Goal: Information Seeking & Learning: Learn about a topic

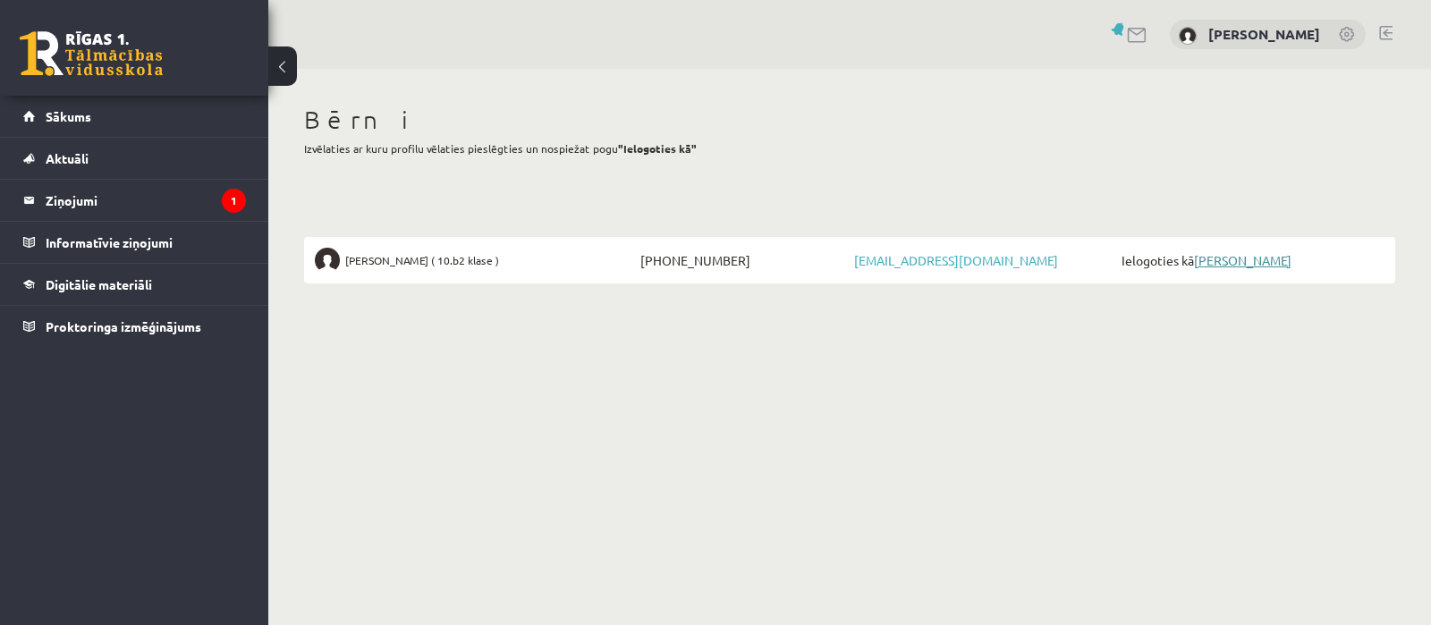
click at [1247, 258] on link "[PERSON_NAME]" at bounding box center [1242, 260] width 97 height 16
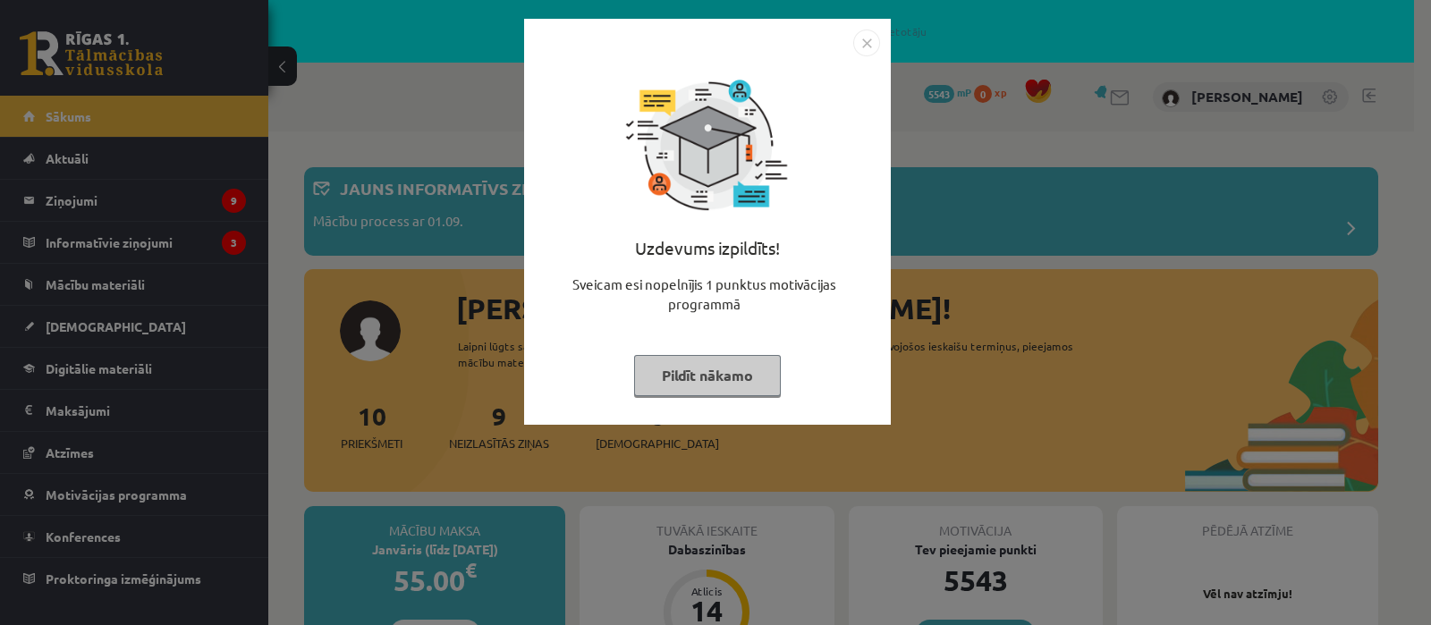
click at [716, 368] on button "Pildīt nākamo" at bounding box center [707, 375] width 147 height 41
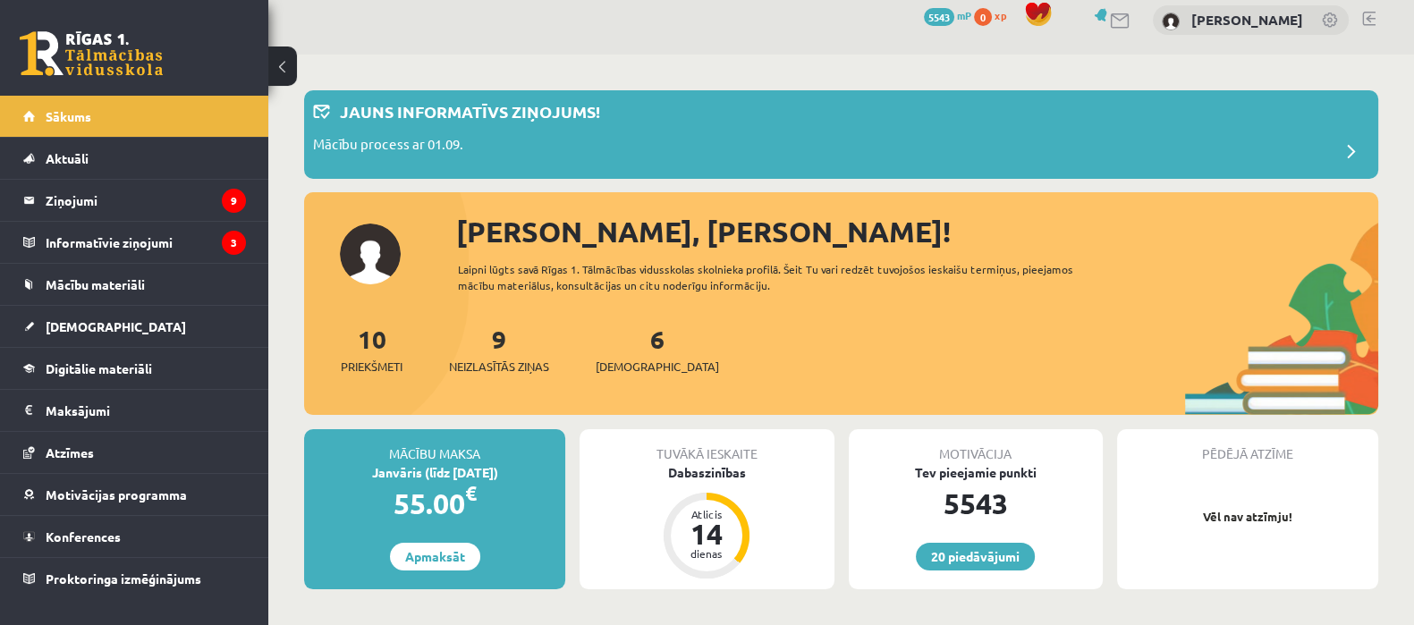
scroll to position [111, 0]
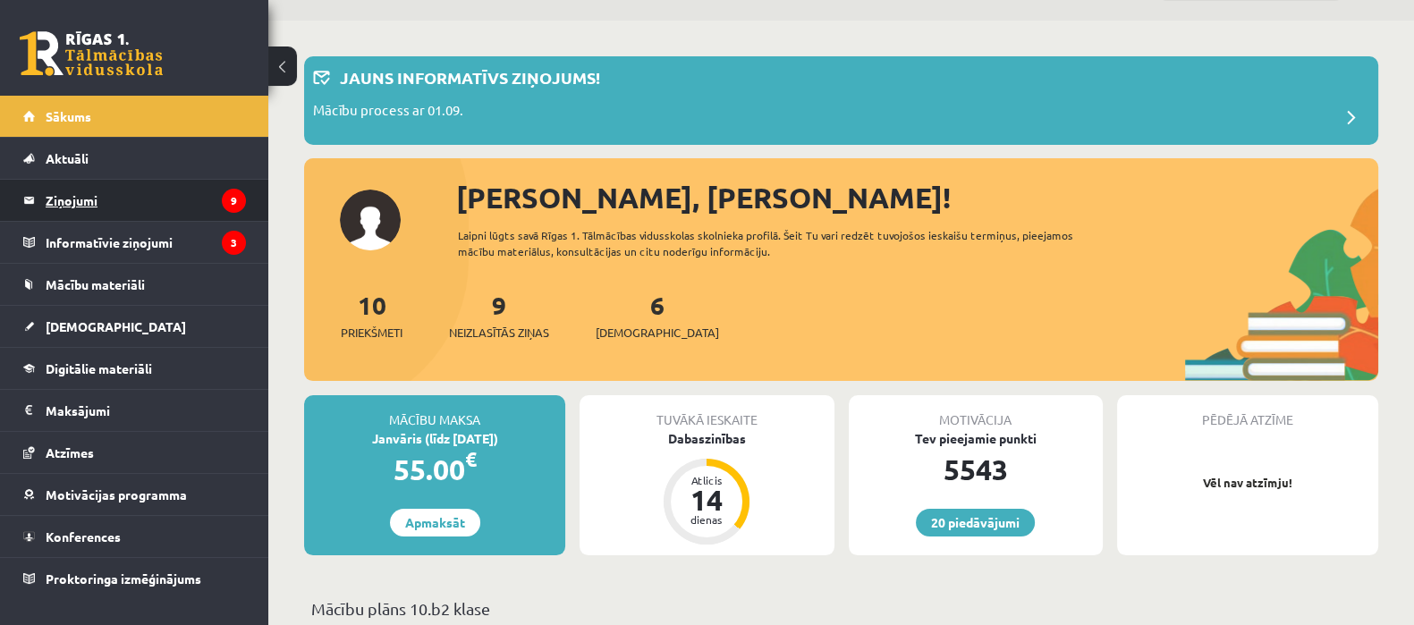
click at [73, 205] on legend "Ziņojumi 9" at bounding box center [146, 200] width 200 height 41
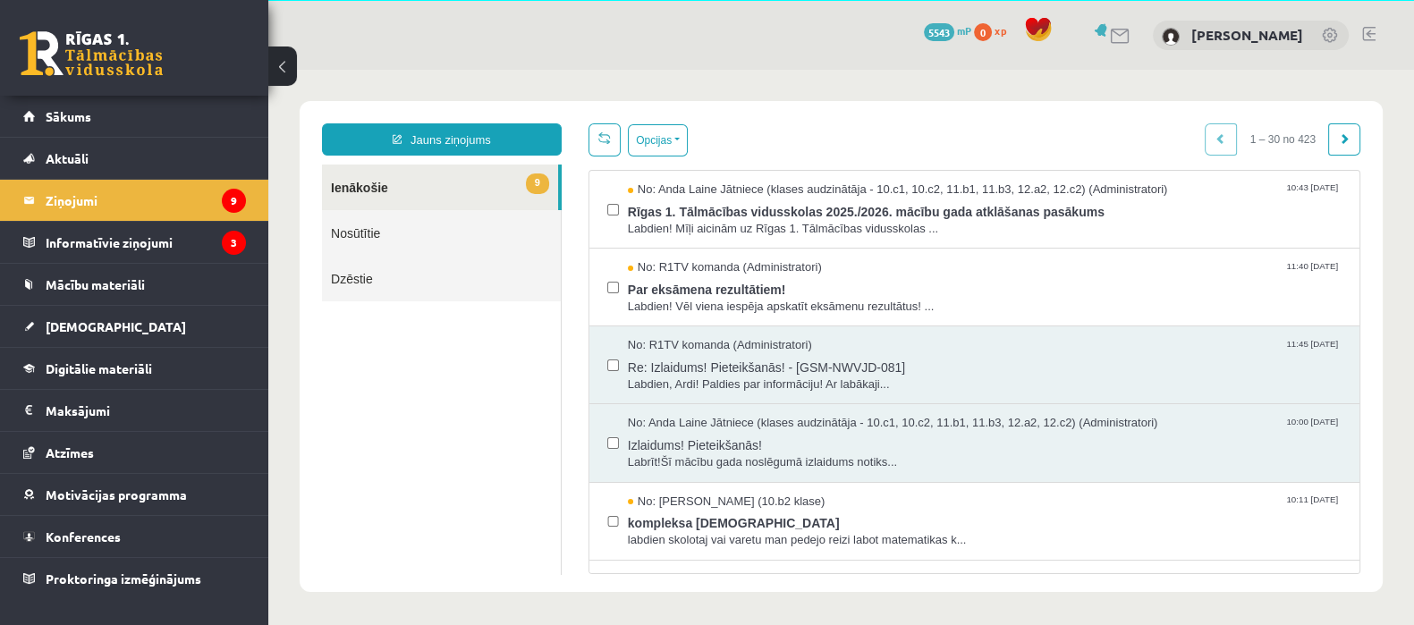
click at [337, 185] on link "9 Ienākošie" at bounding box center [440, 188] width 236 height 46
click at [676, 138] on button "Opcijas" at bounding box center [658, 140] width 60 height 32
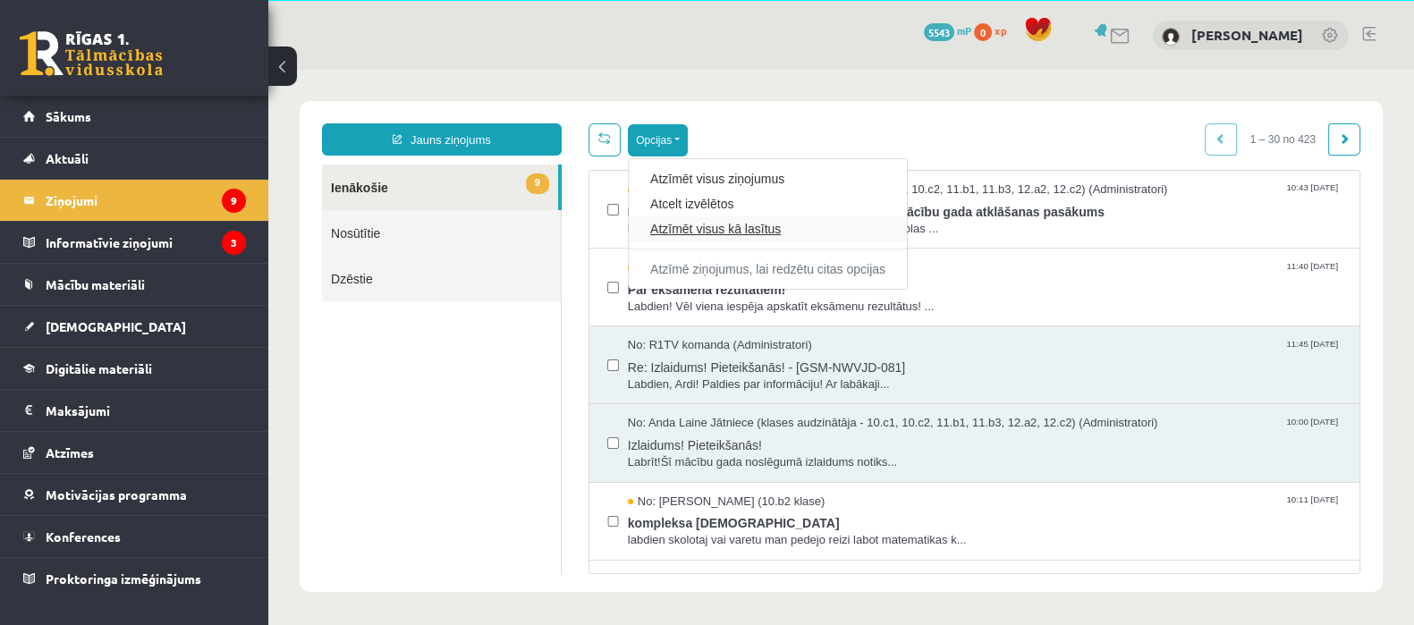
click at [693, 225] on link "Atzīmēt visus kā lasītus" at bounding box center [767, 229] width 235 height 18
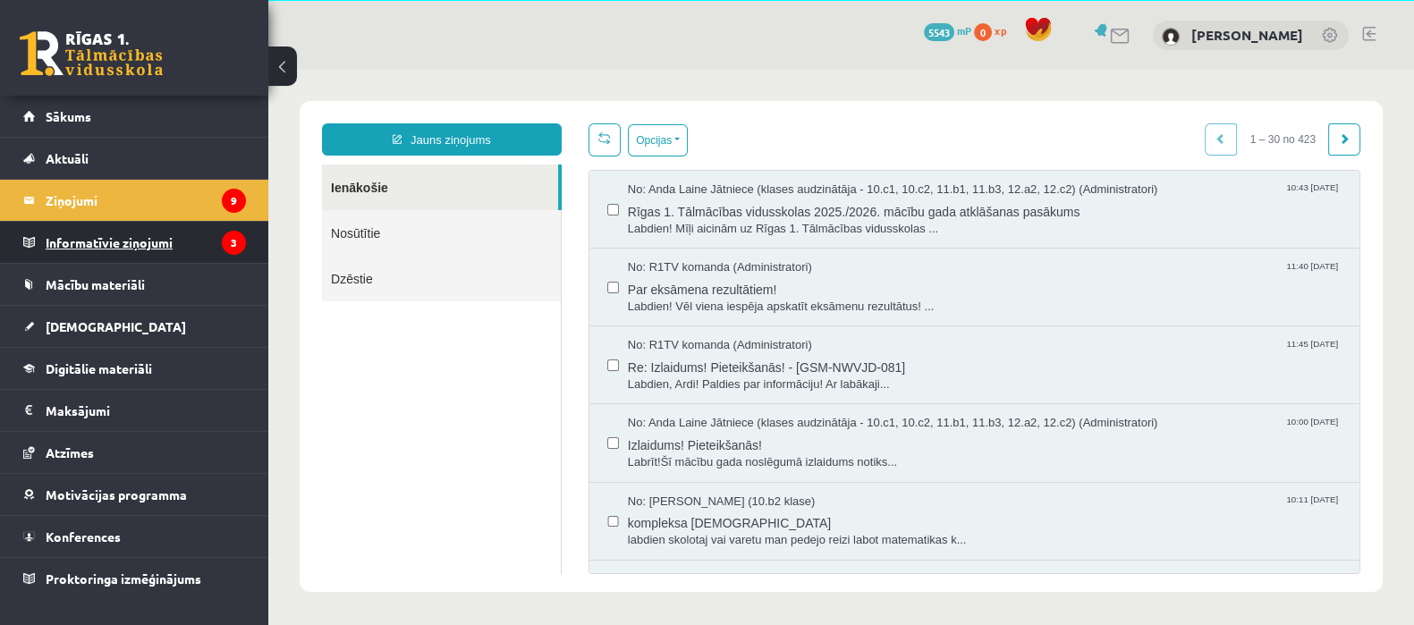
click at [119, 239] on legend "Informatīvie ziņojumi 3" at bounding box center [146, 242] width 200 height 41
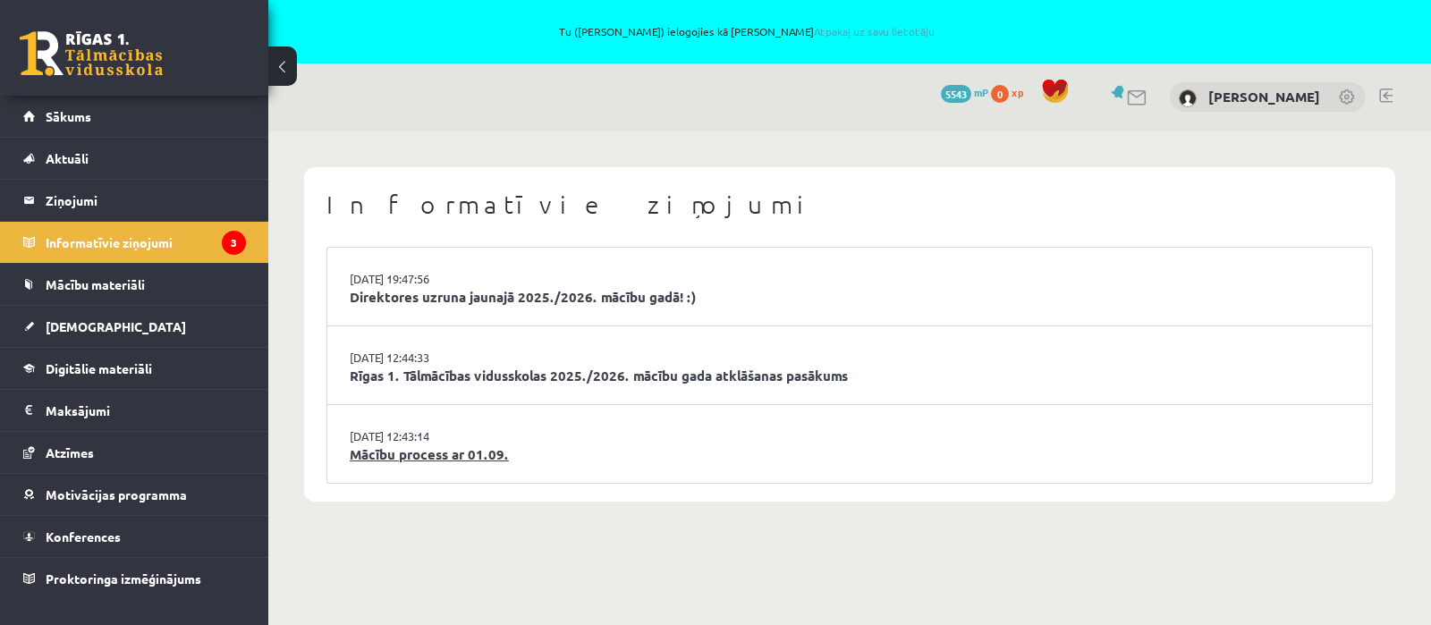
click at [470, 458] on link "Mācību process ar 01.09." at bounding box center [850, 454] width 1000 height 21
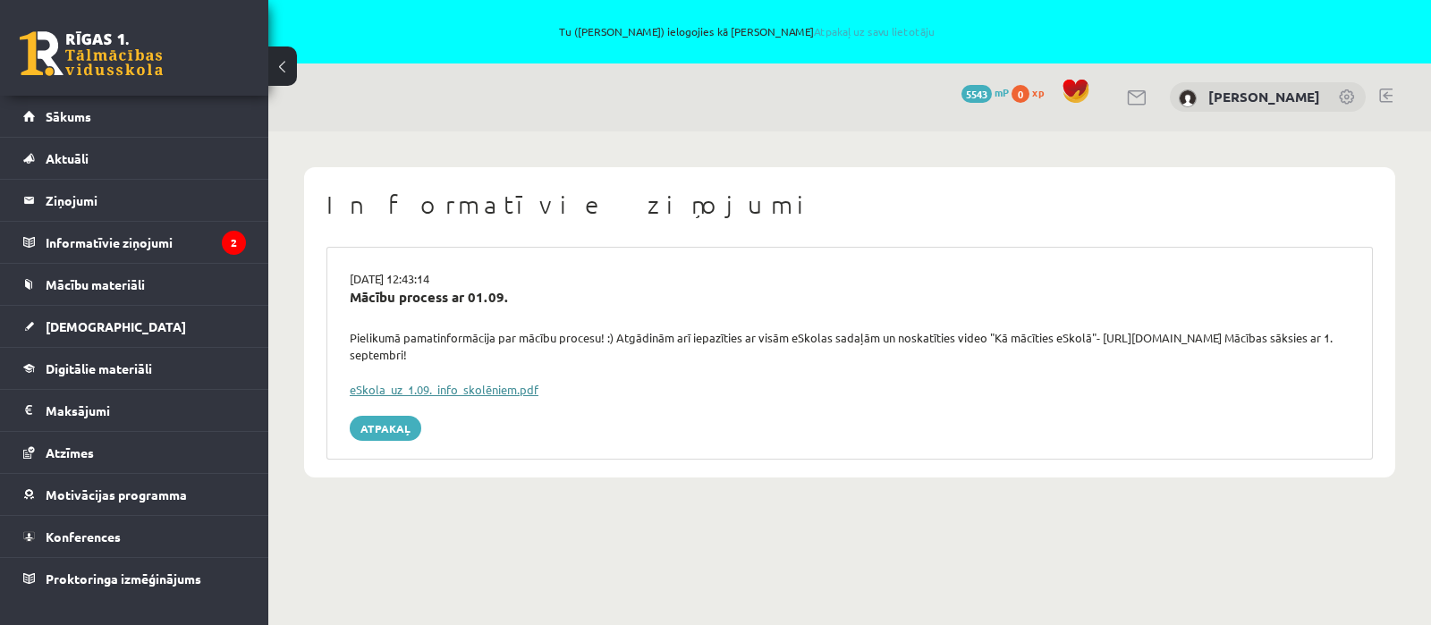
click at [475, 390] on link "eSkola_uz_1.09._info_skolēniem.pdf" at bounding box center [444, 389] width 189 height 15
click at [105, 238] on legend "Informatīvie ziņojumi 2" at bounding box center [146, 242] width 200 height 41
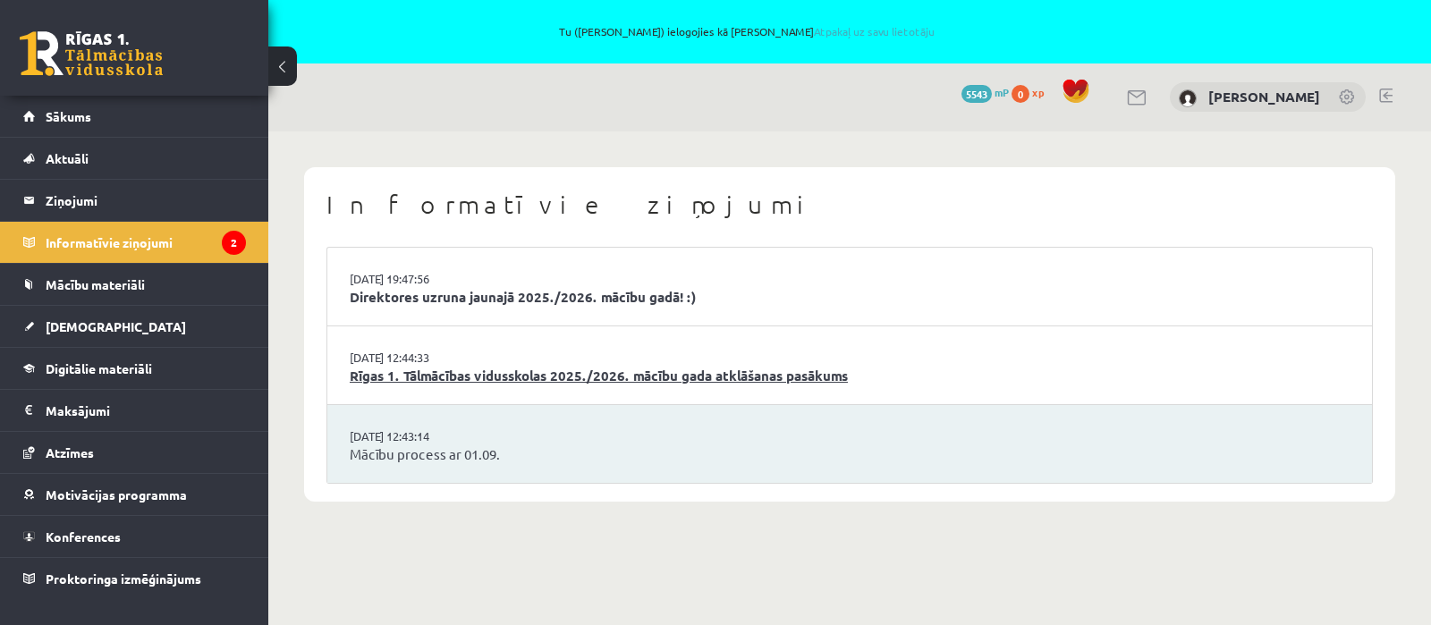
click at [428, 377] on link "Rīgas 1. Tālmācības vidusskolas 2025./2026. mācību gada atklāšanas pasākums" at bounding box center [850, 376] width 1000 height 21
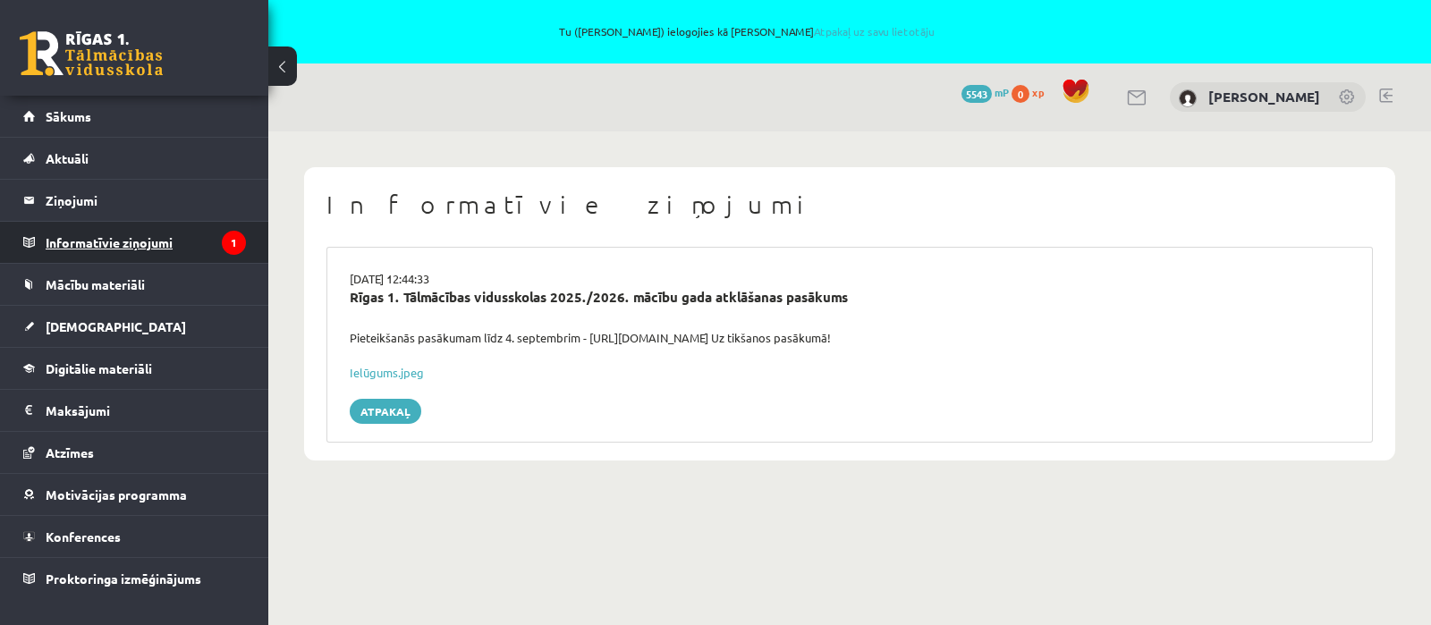
click at [95, 234] on legend "Informatīvie ziņojumi 1" at bounding box center [146, 242] width 200 height 41
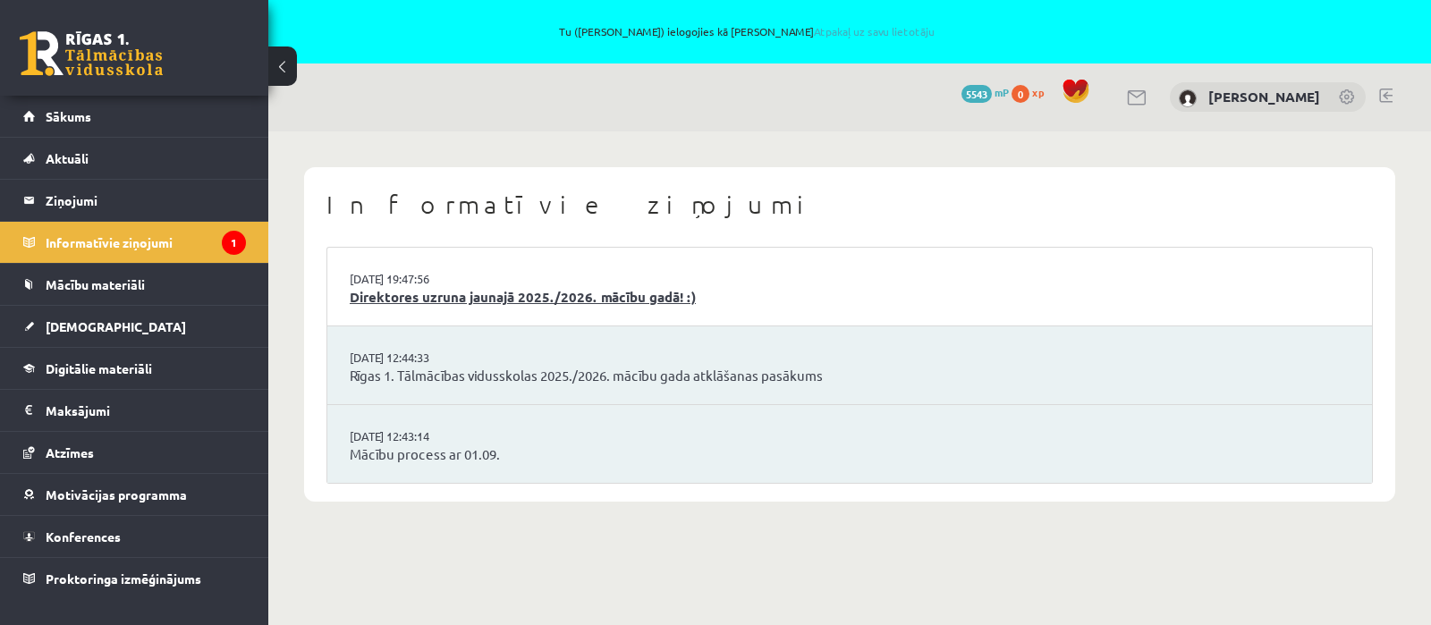
click at [443, 289] on link "Direktores uzruna jaunajā 2025./2026. mācību gadā! :)" at bounding box center [850, 297] width 1000 height 21
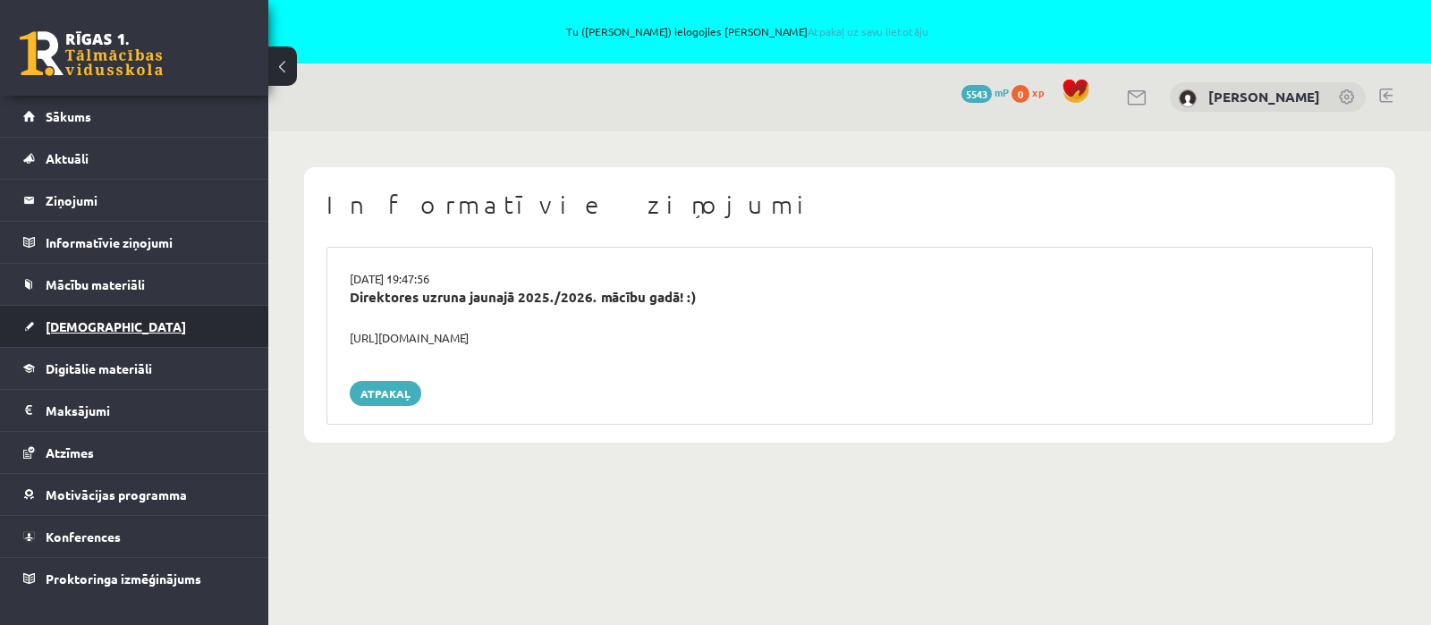
click at [62, 324] on span "[DEMOGRAPHIC_DATA]" at bounding box center [116, 326] width 140 height 16
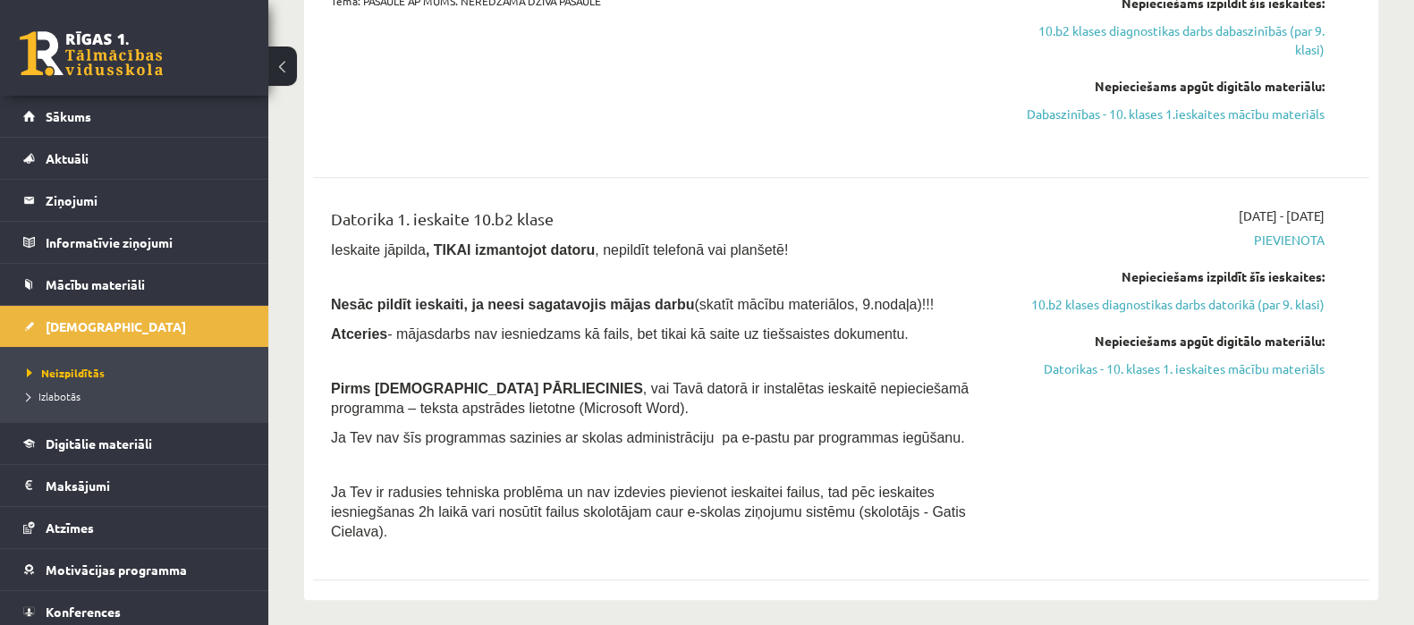
scroll to position [671, 0]
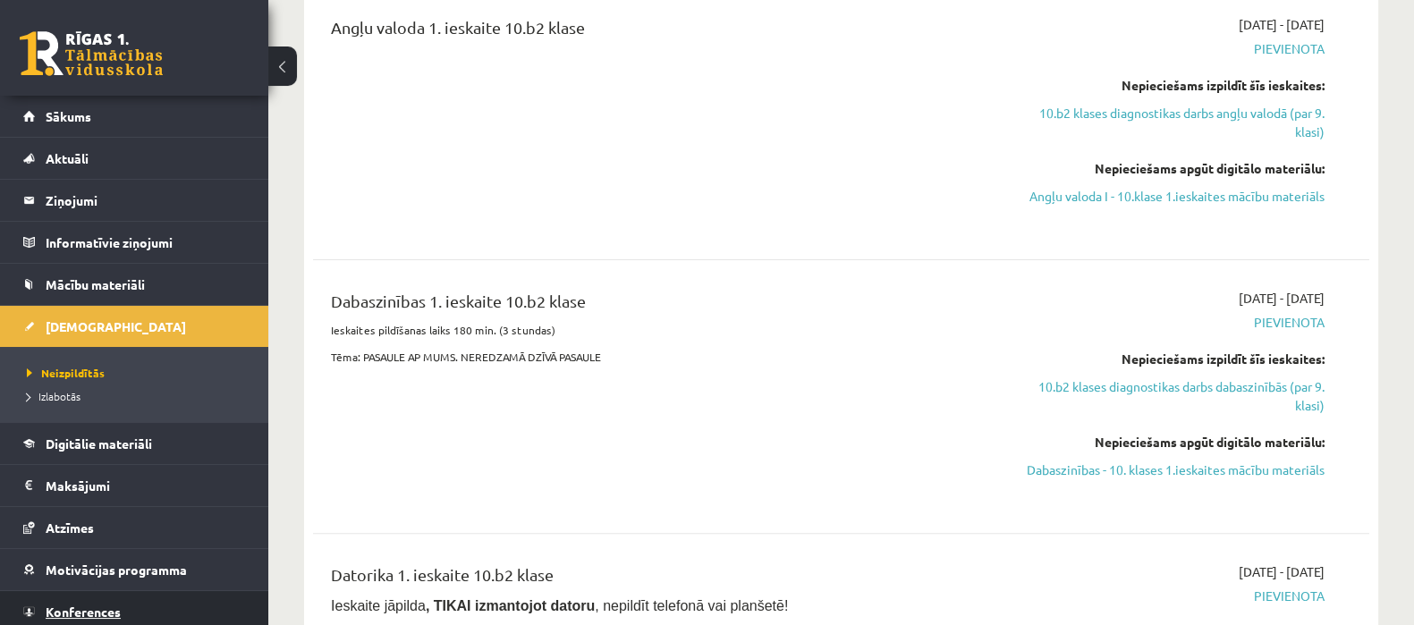
click at [88, 610] on span "Konferences" at bounding box center [83, 612] width 75 height 16
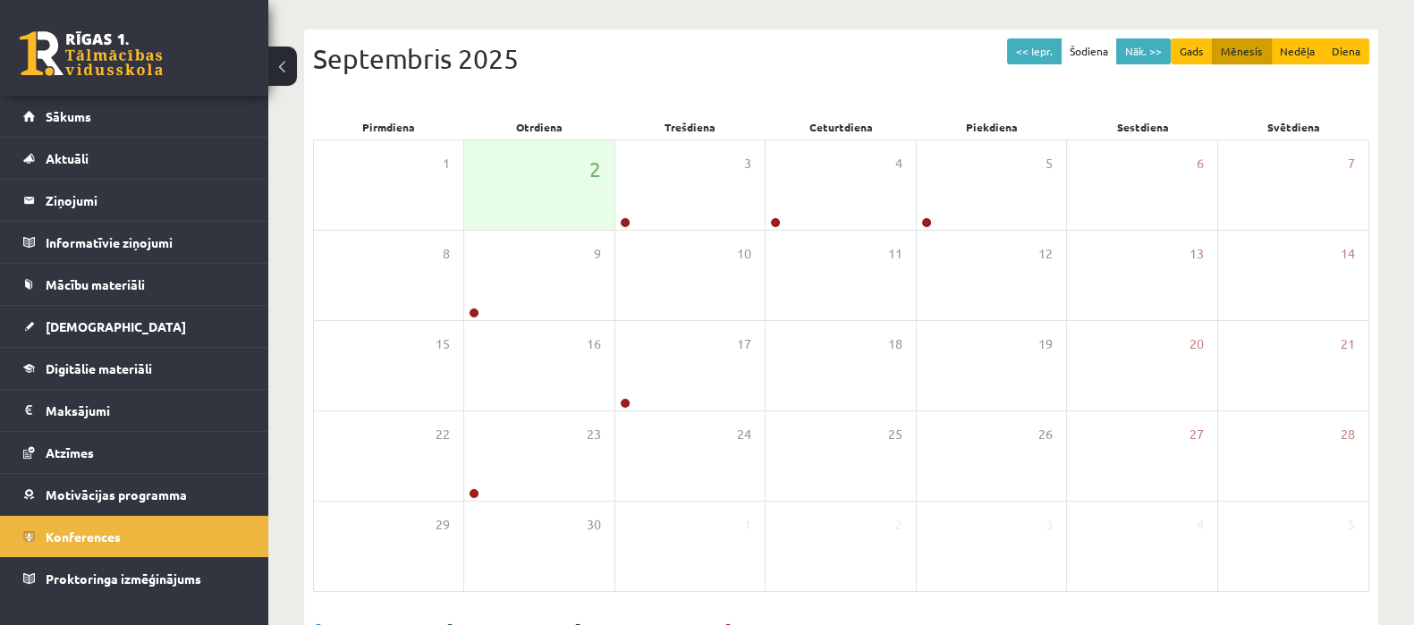
scroll to position [231, 0]
click at [1246, 46] on button "Mēnesis" at bounding box center [1242, 53] width 60 height 26
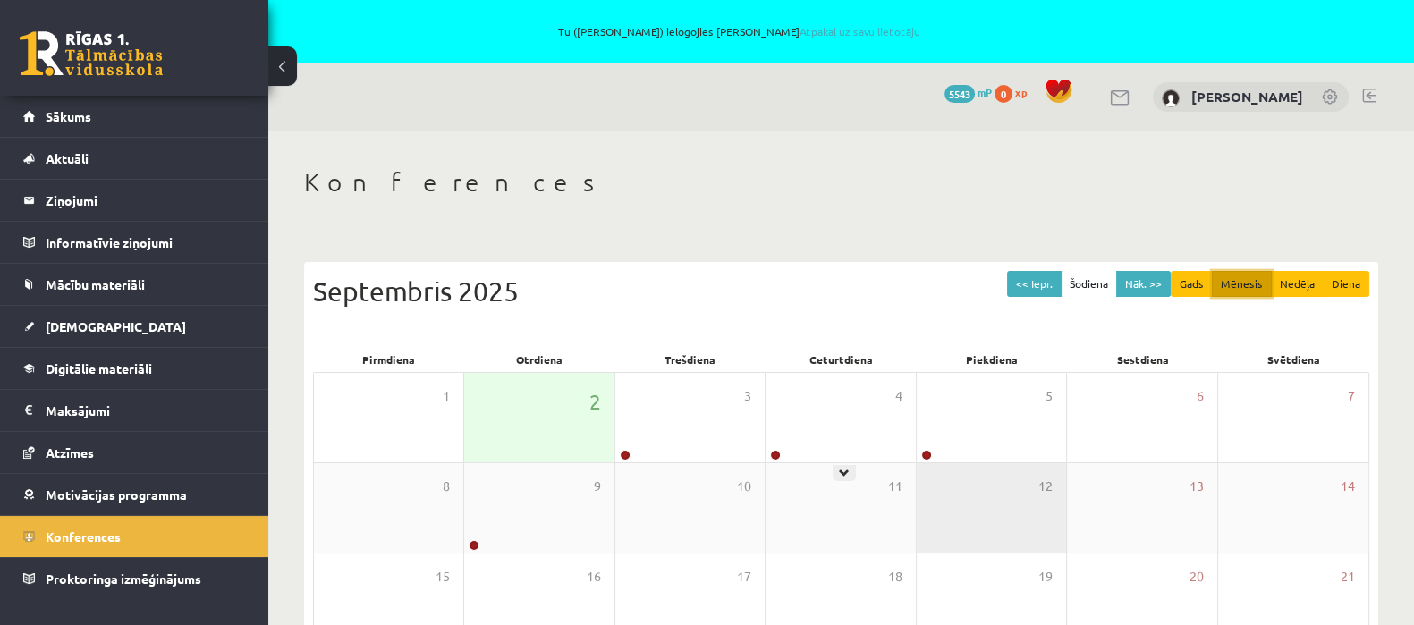
scroll to position [223, 0]
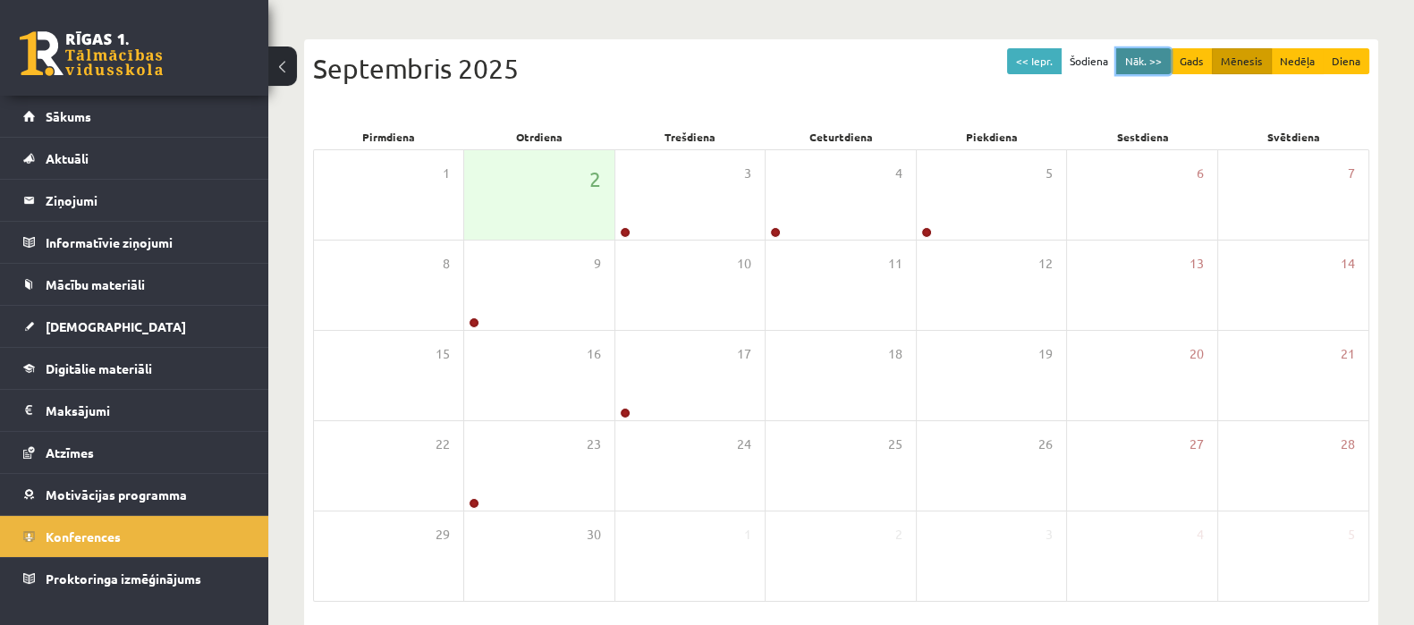
click at [1137, 60] on button "Nāk. >>" at bounding box center [1143, 61] width 55 height 26
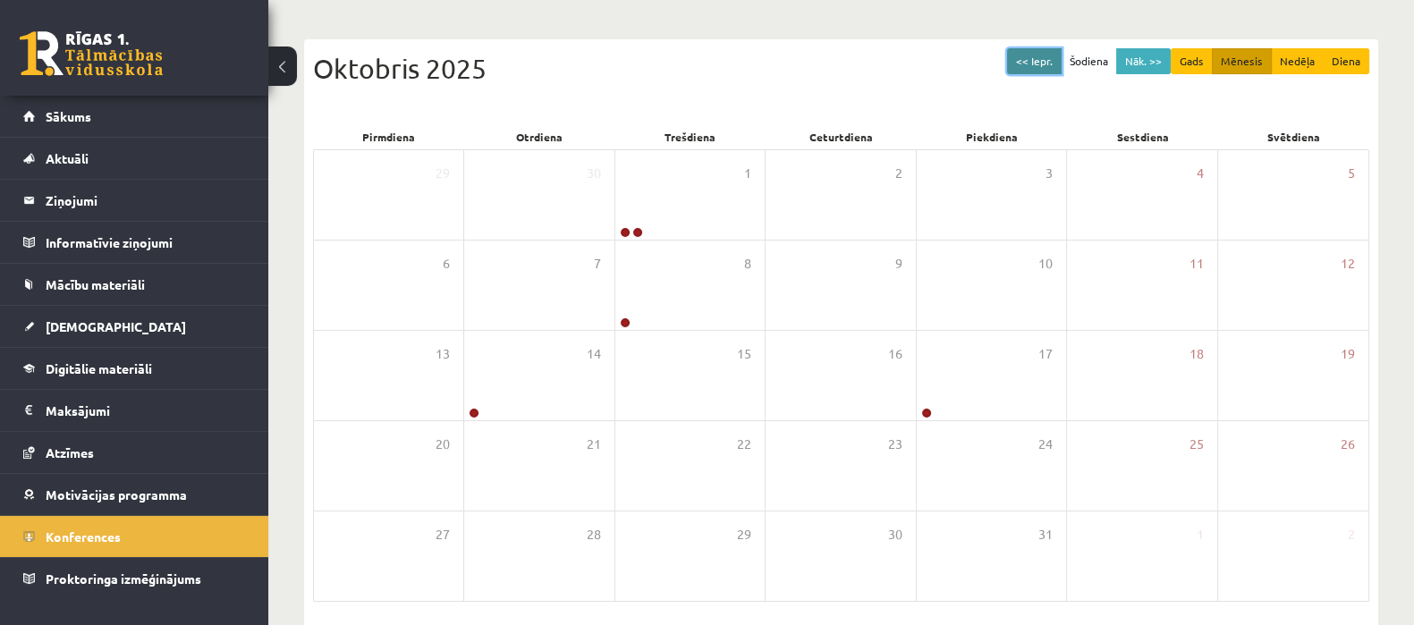
click at [1048, 53] on button "<< Iepr." at bounding box center [1034, 61] width 55 height 26
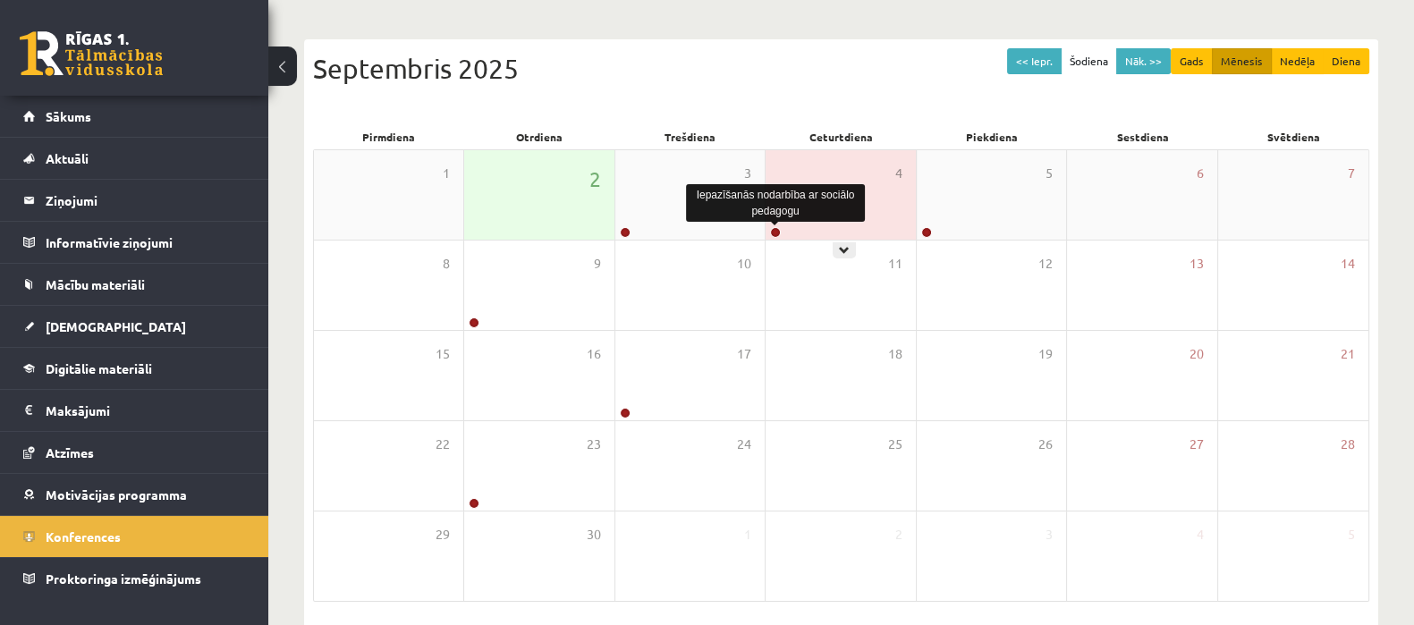
click at [773, 229] on link at bounding box center [775, 232] width 11 height 11
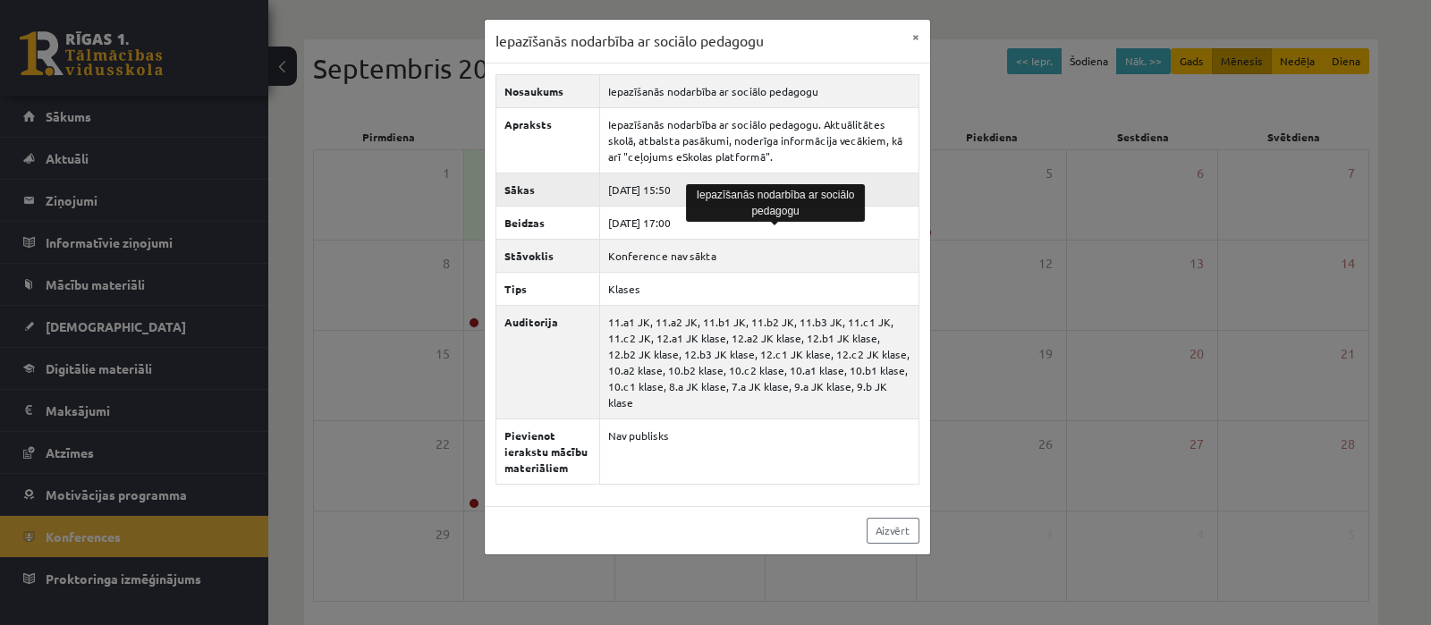
click at [747, 176] on td "2025-09-04 15:50" at bounding box center [758, 189] width 319 height 33
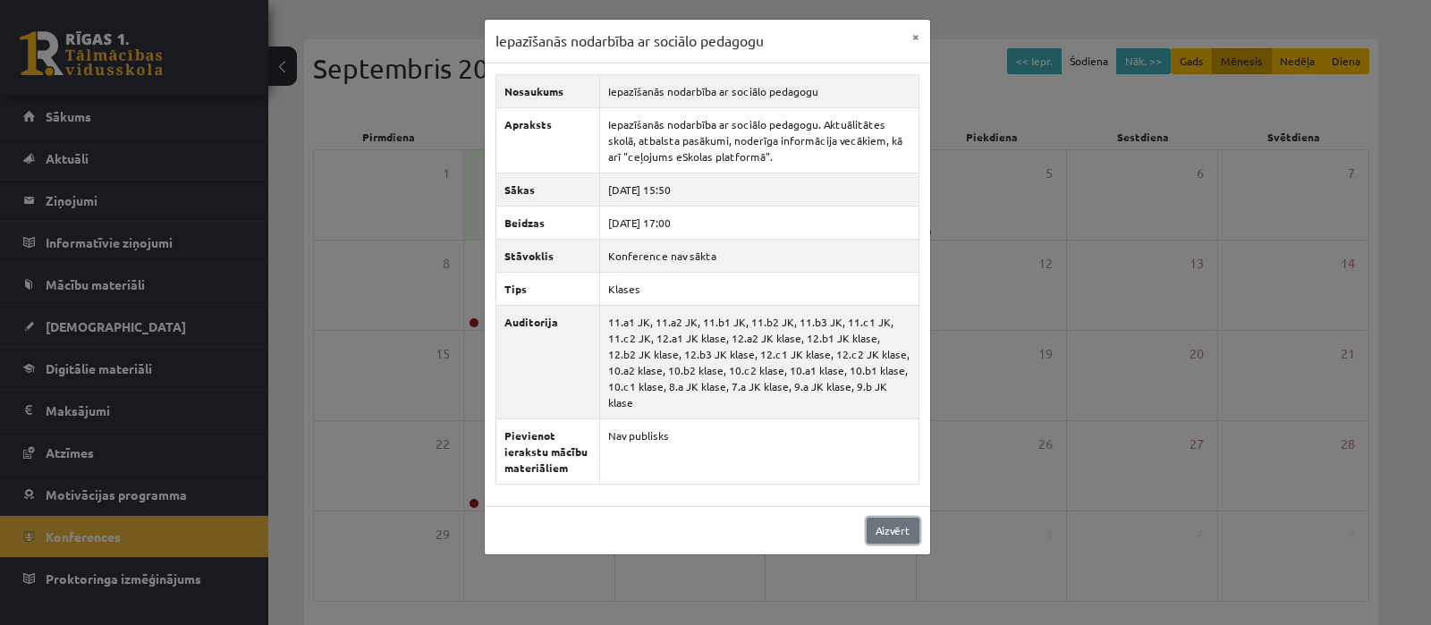
click at [894, 518] on link "Aizvērt" at bounding box center [892, 531] width 53 height 26
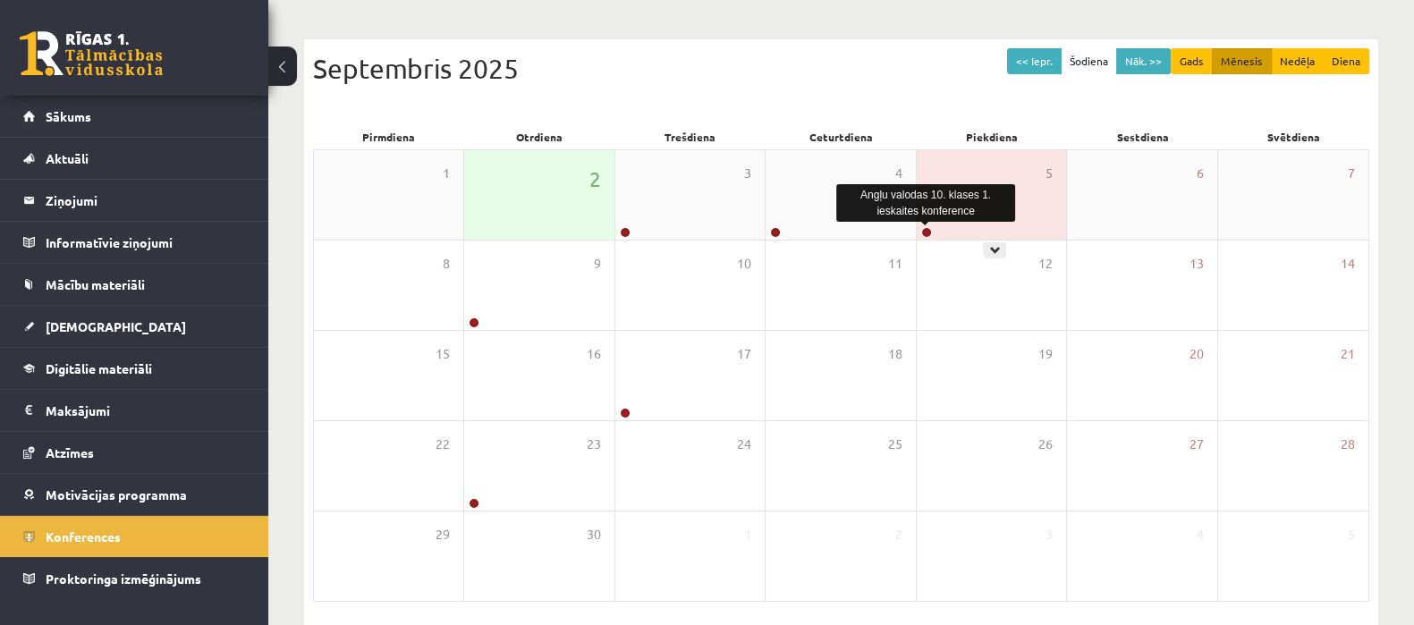
click at [925, 228] on link at bounding box center [926, 232] width 11 height 11
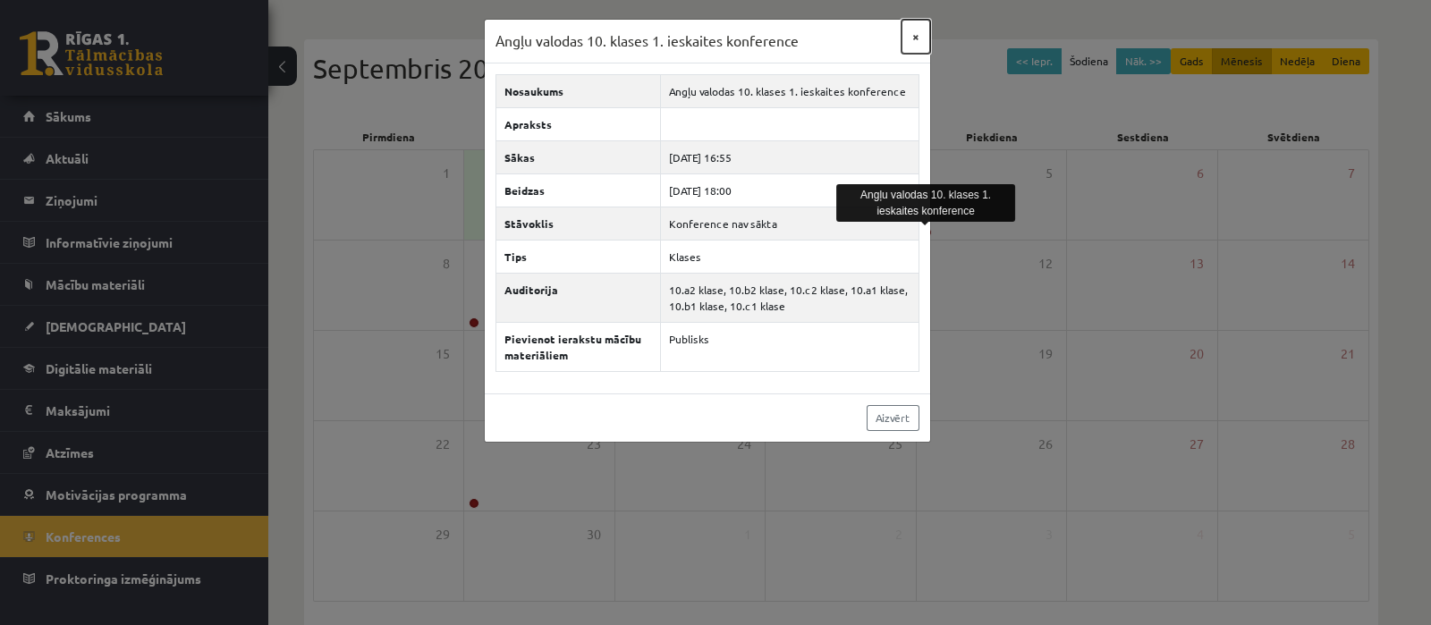
click at [916, 33] on button "×" at bounding box center [915, 37] width 29 height 34
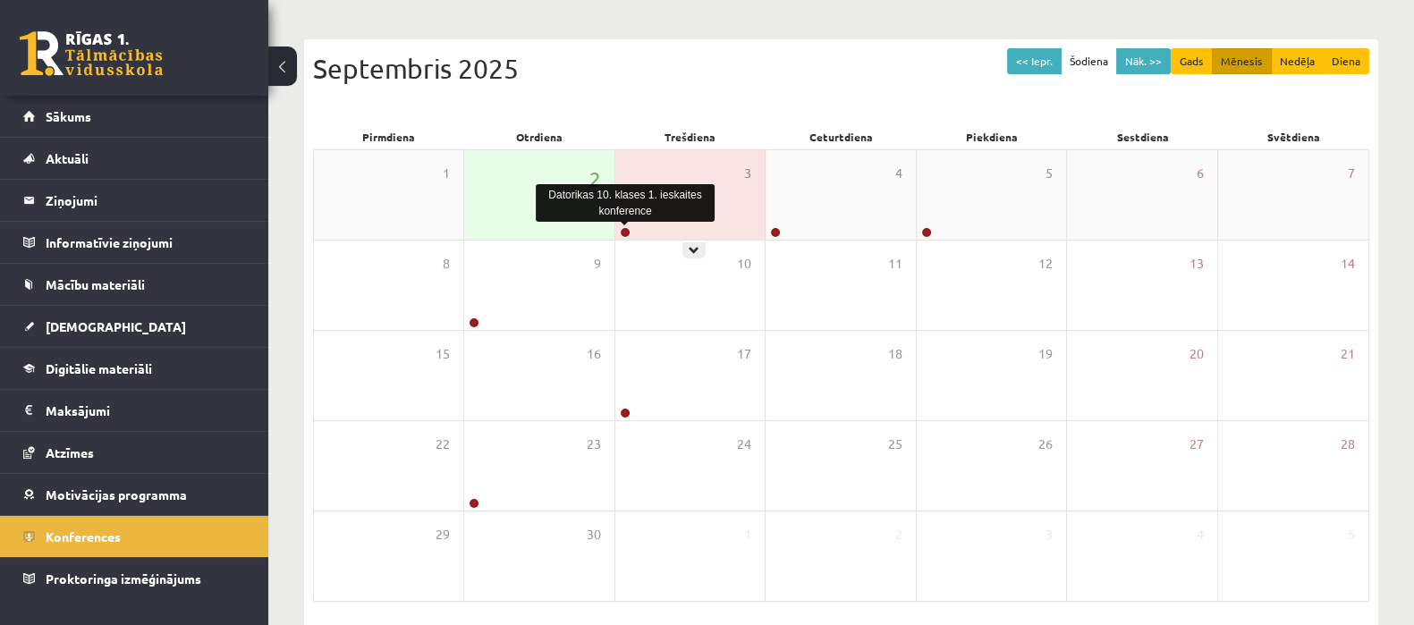
click at [622, 230] on link at bounding box center [625, 232] width 11 height 11
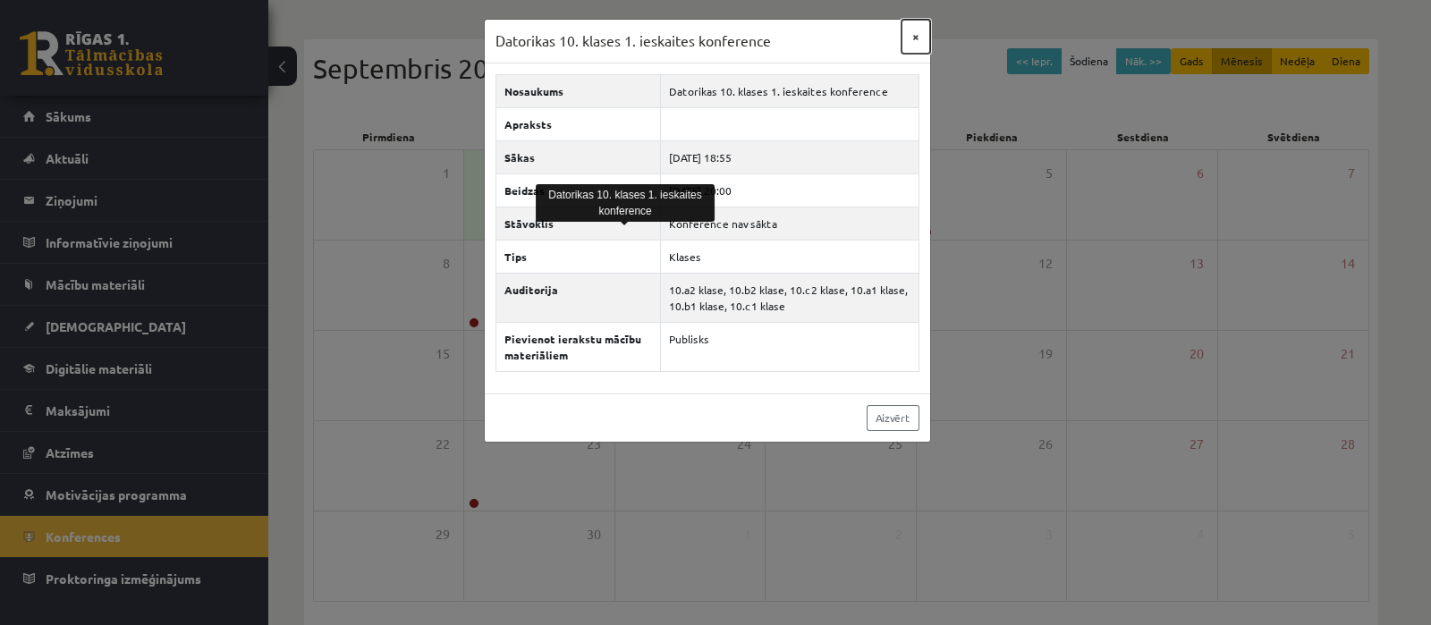
click at [916, 37] on button "×" at bounding box center [915, 37] width 29 height 34
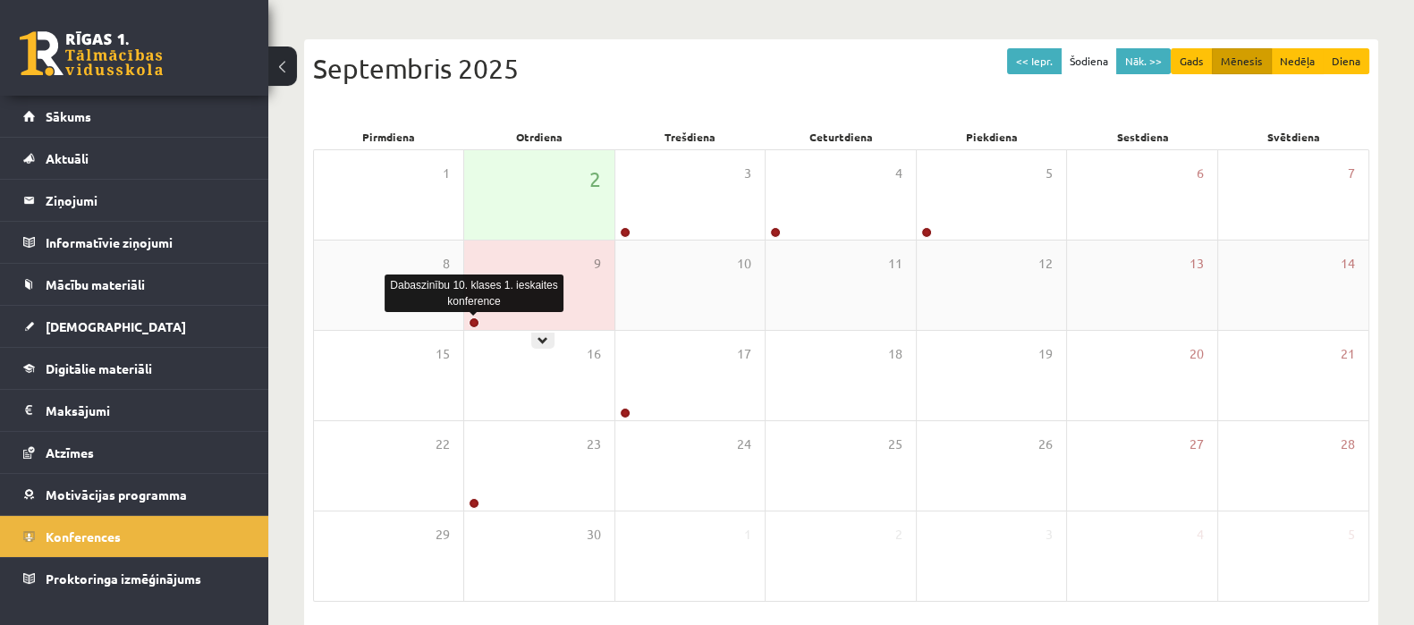
click at [474, 320] on link at bounding box center [474, 322] width 11 height 11
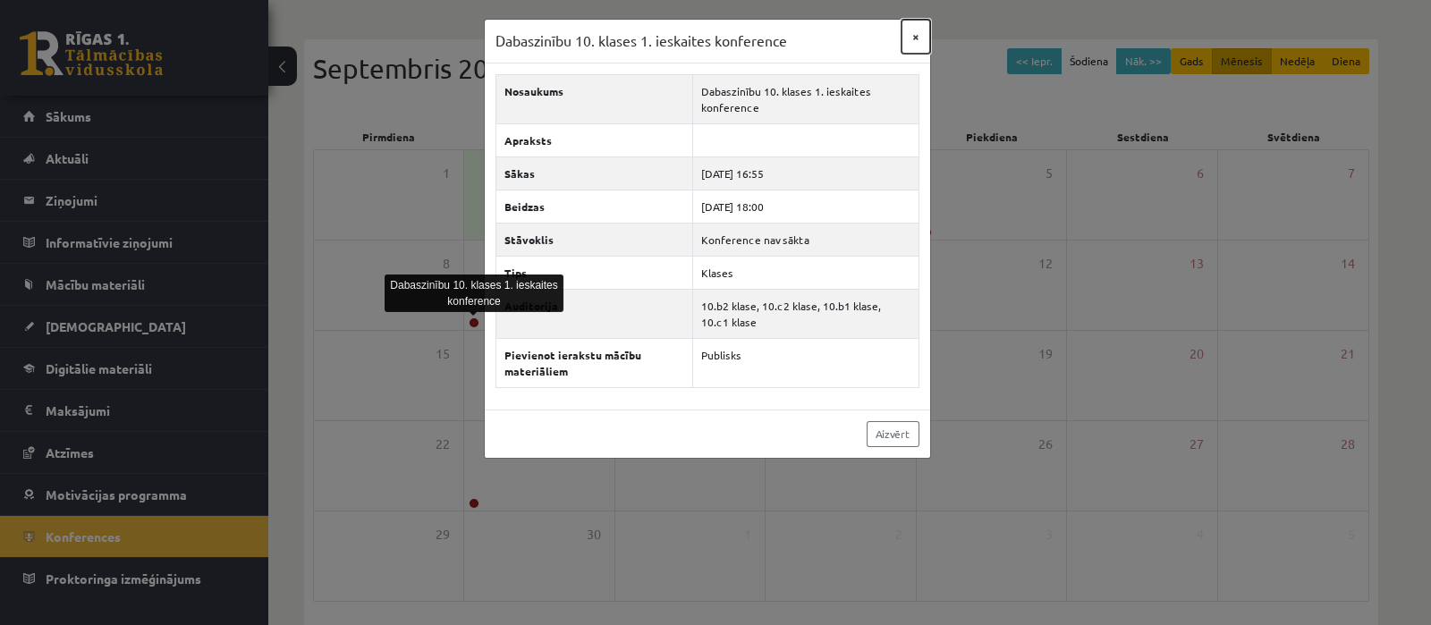
click at [916, 35] on button "×" at bounding box center [915, 37] width 29 height 34
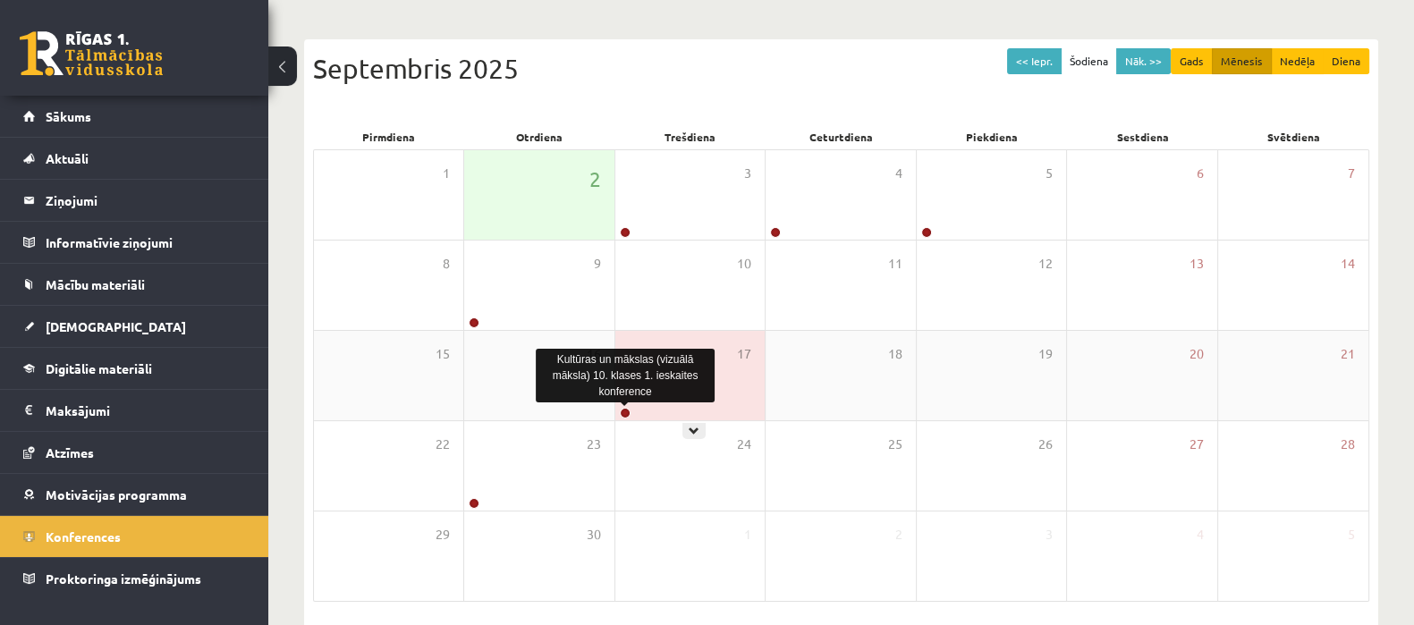
click at [627, 409] on link at bounding box center [625, 413] width 11 height 11
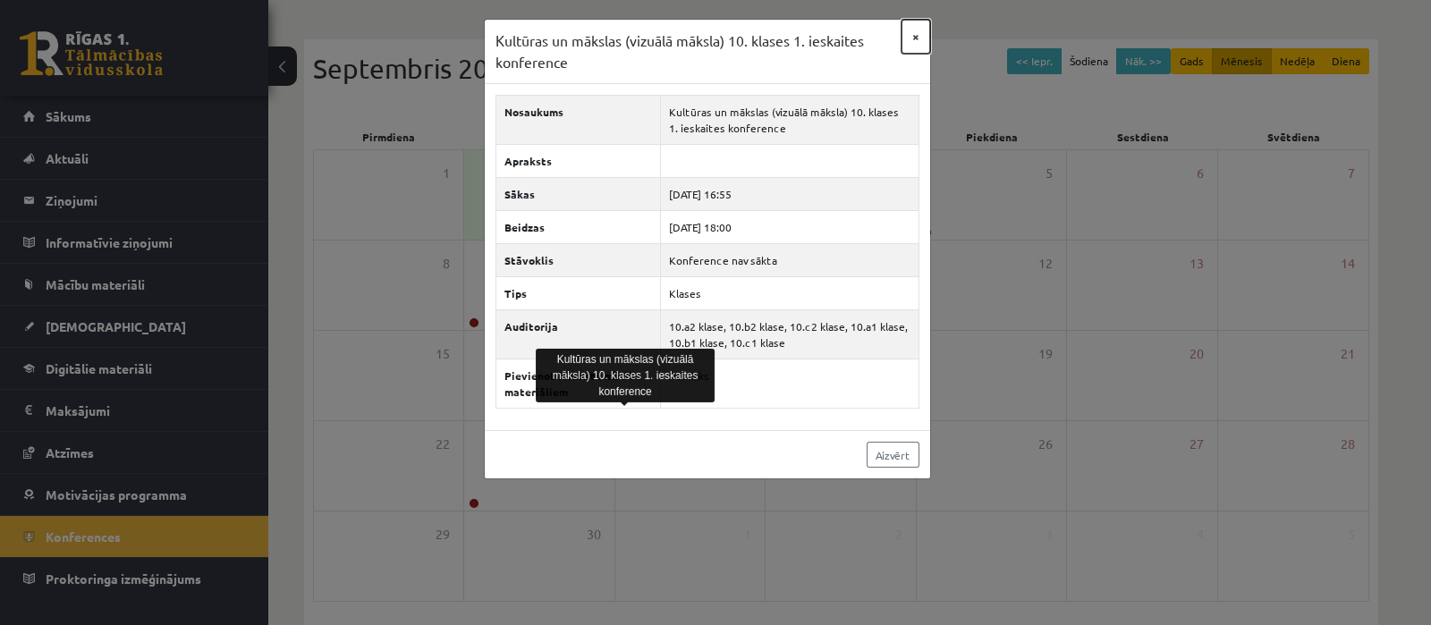
click at [916, 36] on button "×" at bounding box center [915, 37] width 29 height 34
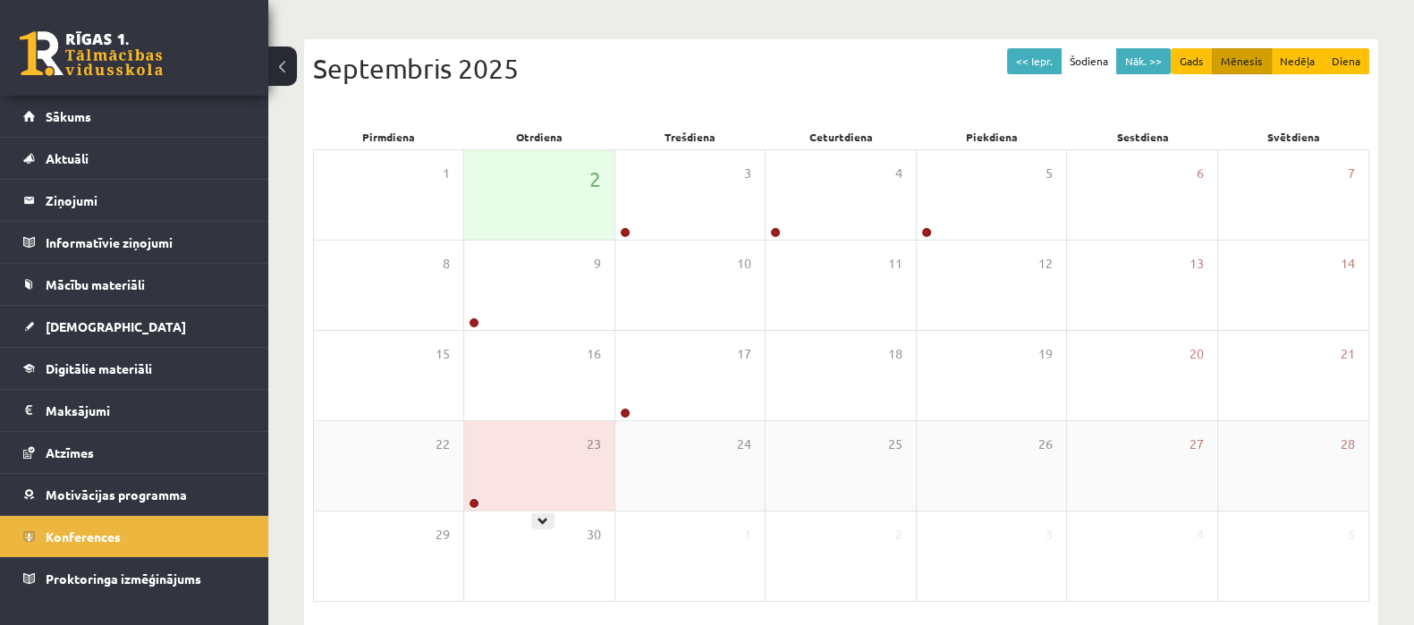
click at [477, 499] on link at bounding box center [474, 503] width 11 height 11
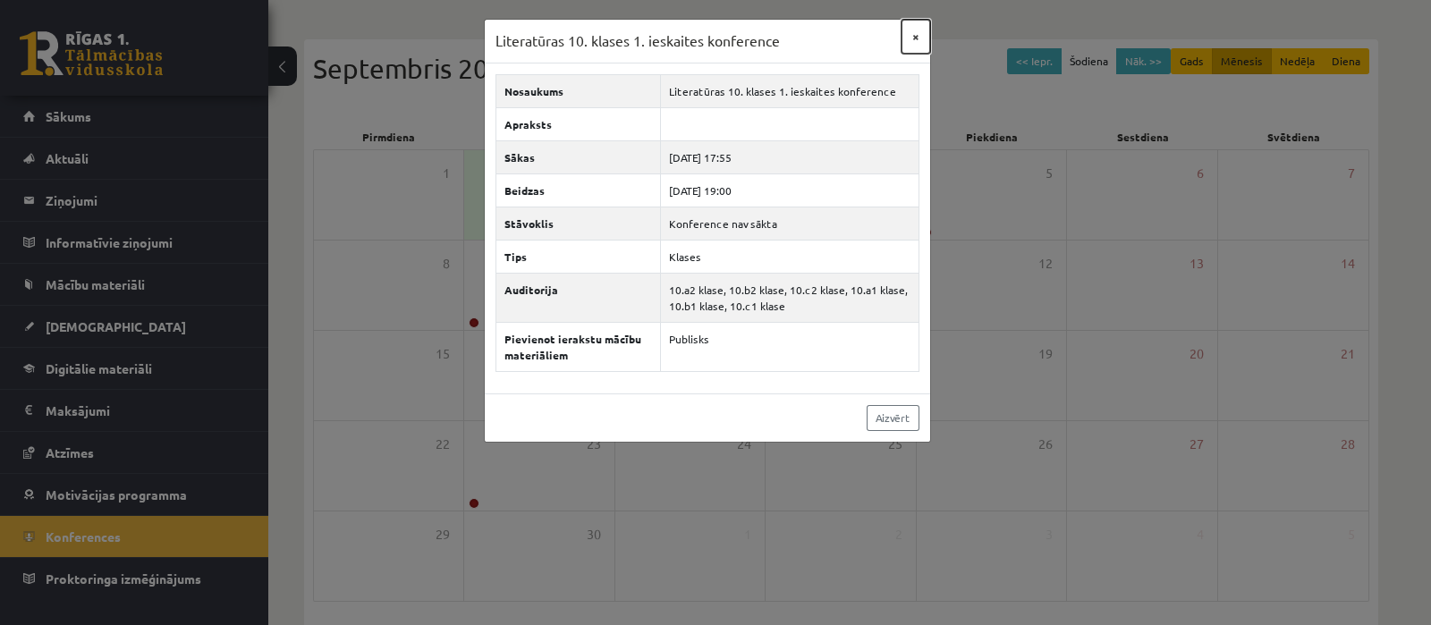
click at [917, 33] on button "×" at bounding box center [915, 37] width 29 height 34
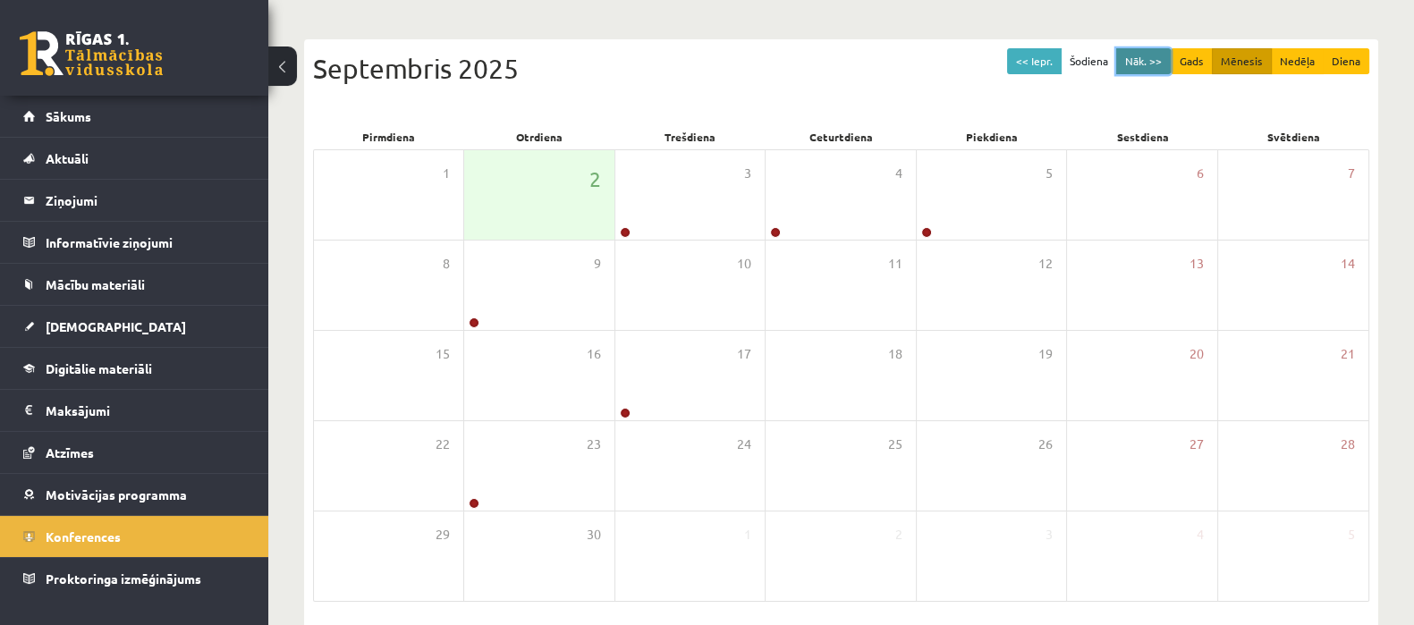
click at [1145, 60] on button "Nāk. >>" at bounding box center [1143, 61] width 55 height 26
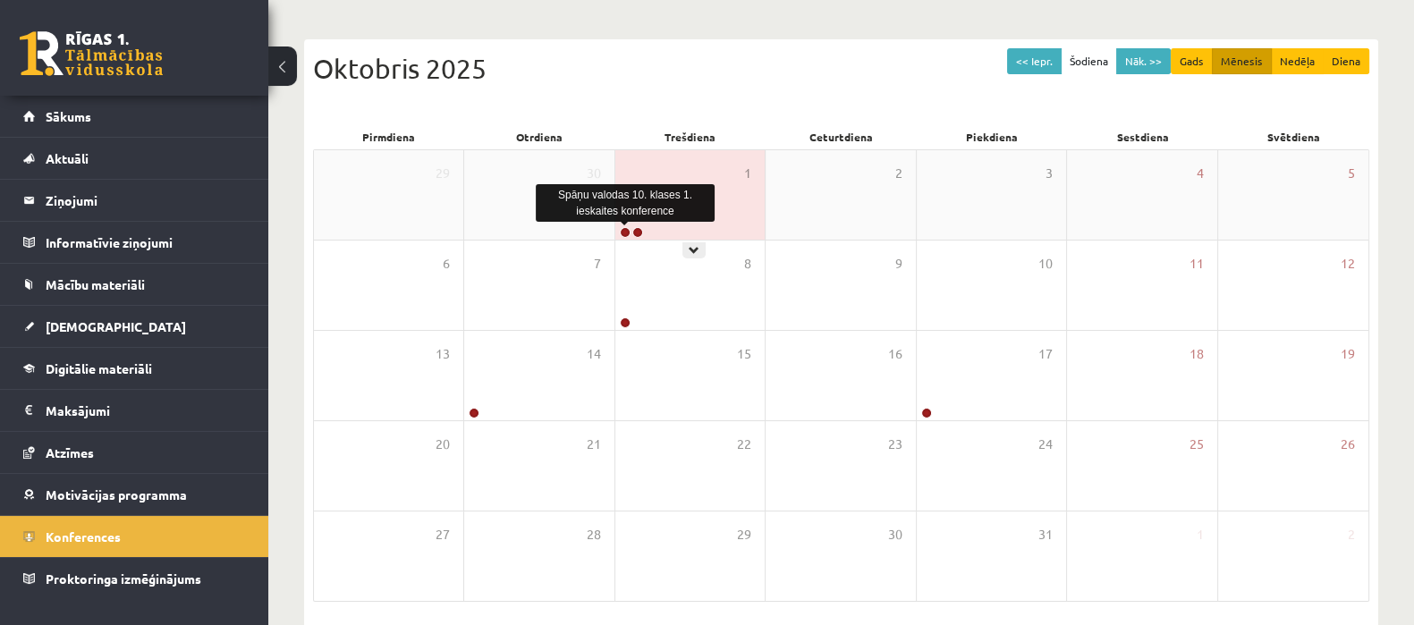
click at [621, 228] on link at bounding box center [625, 232] width 11 height 11
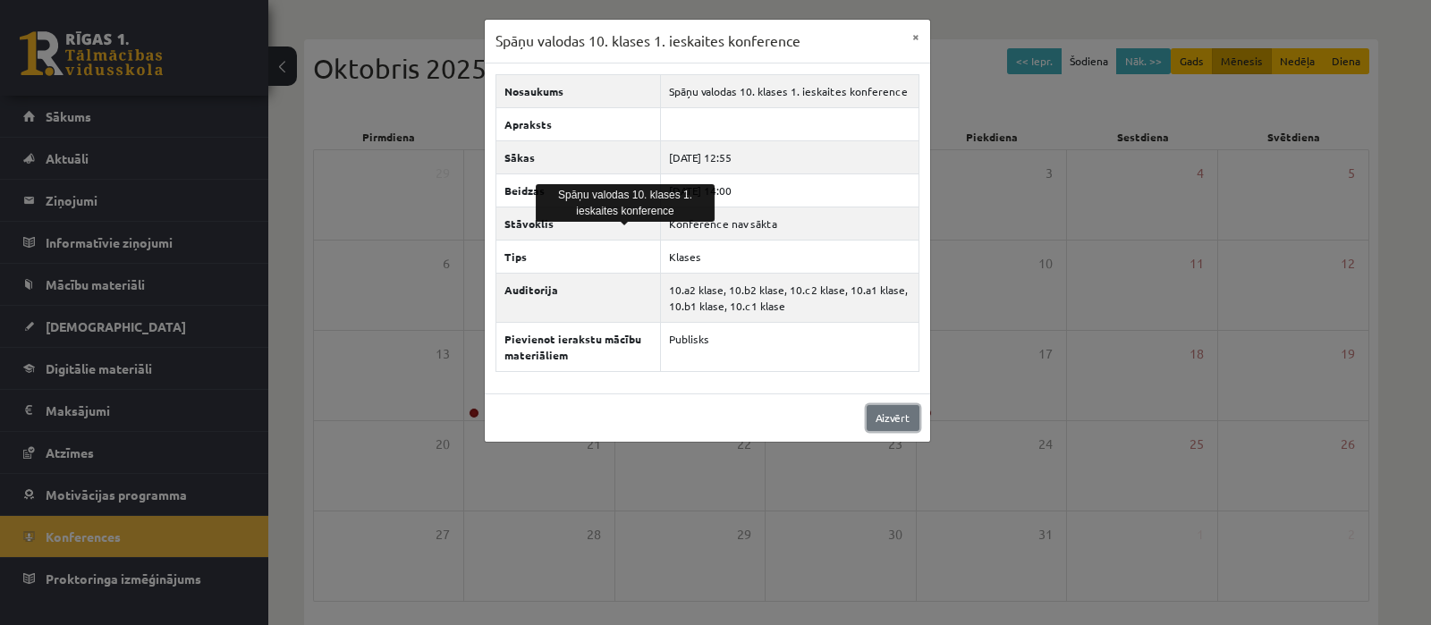
click at [893, 419] on link "Aizvērt" at bounding box center [892, 418] width 53 height 26
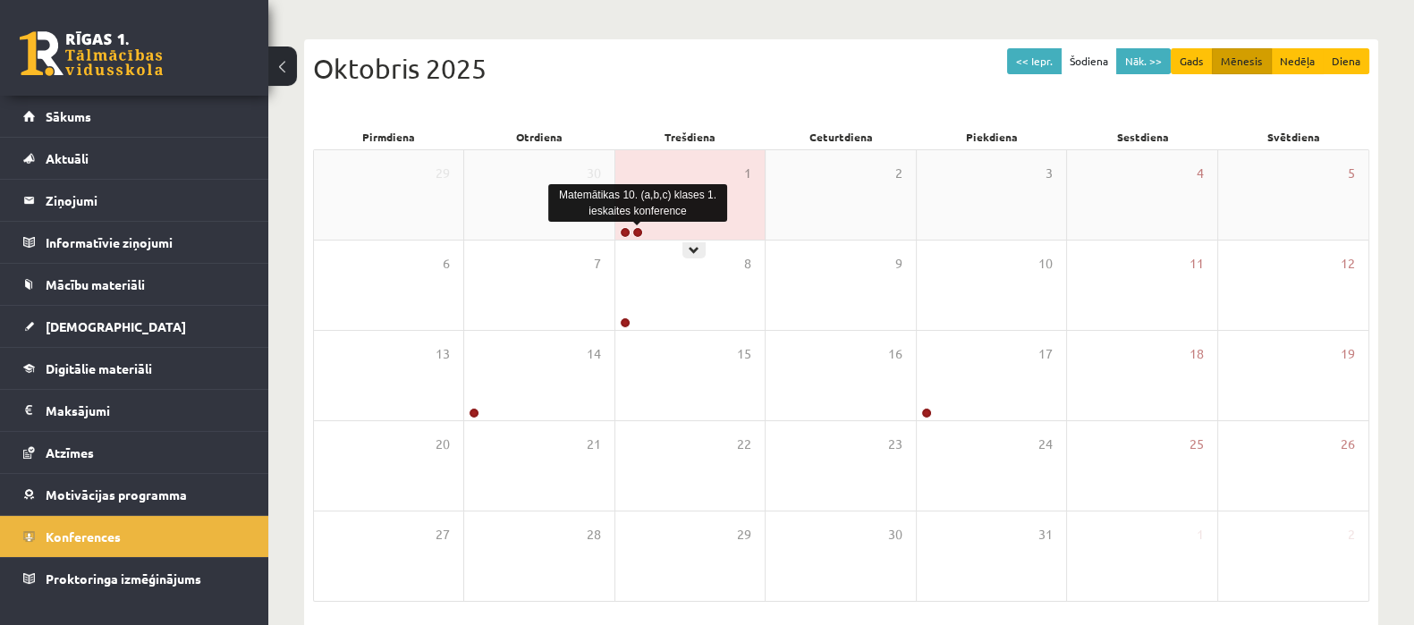
click at [638, 227] on link at bounding box center [637, 232] width 11 height 11
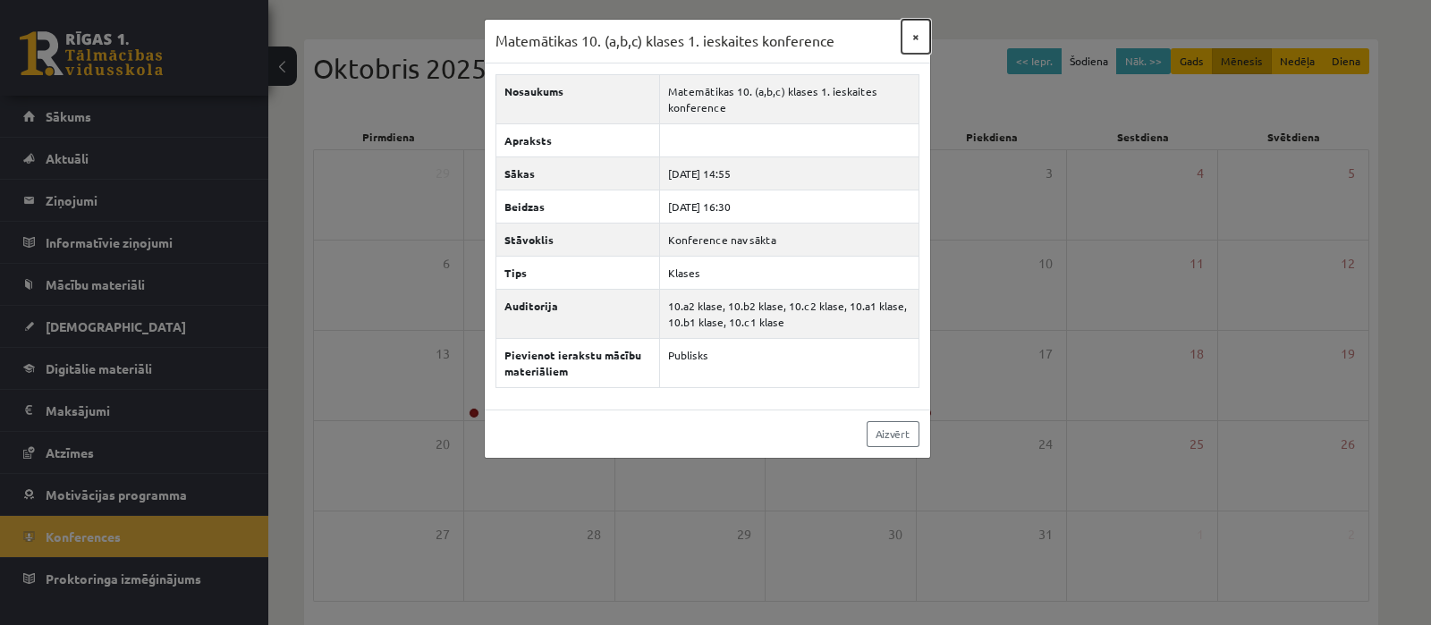
click at [918, 38] on button "×" at bounding box center [915, 37] width 29 height 34
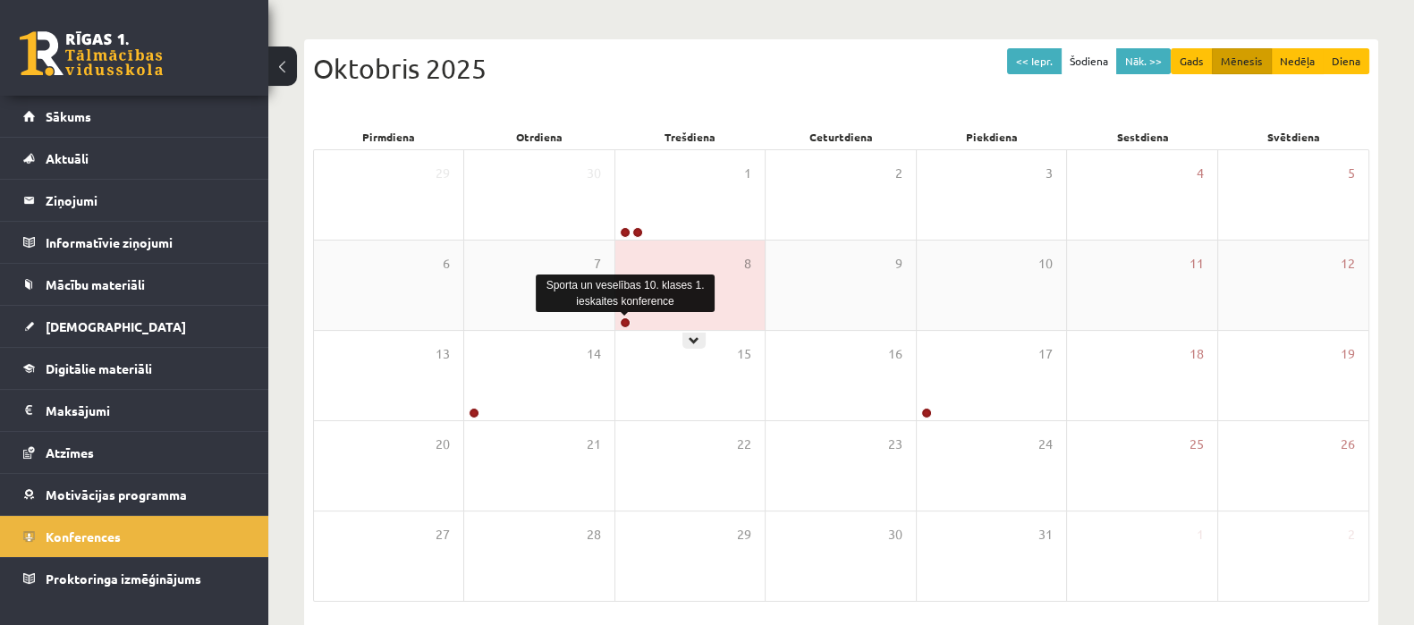
click at [622, 320] on link at bounding box center [625, 322] width 11 height 11
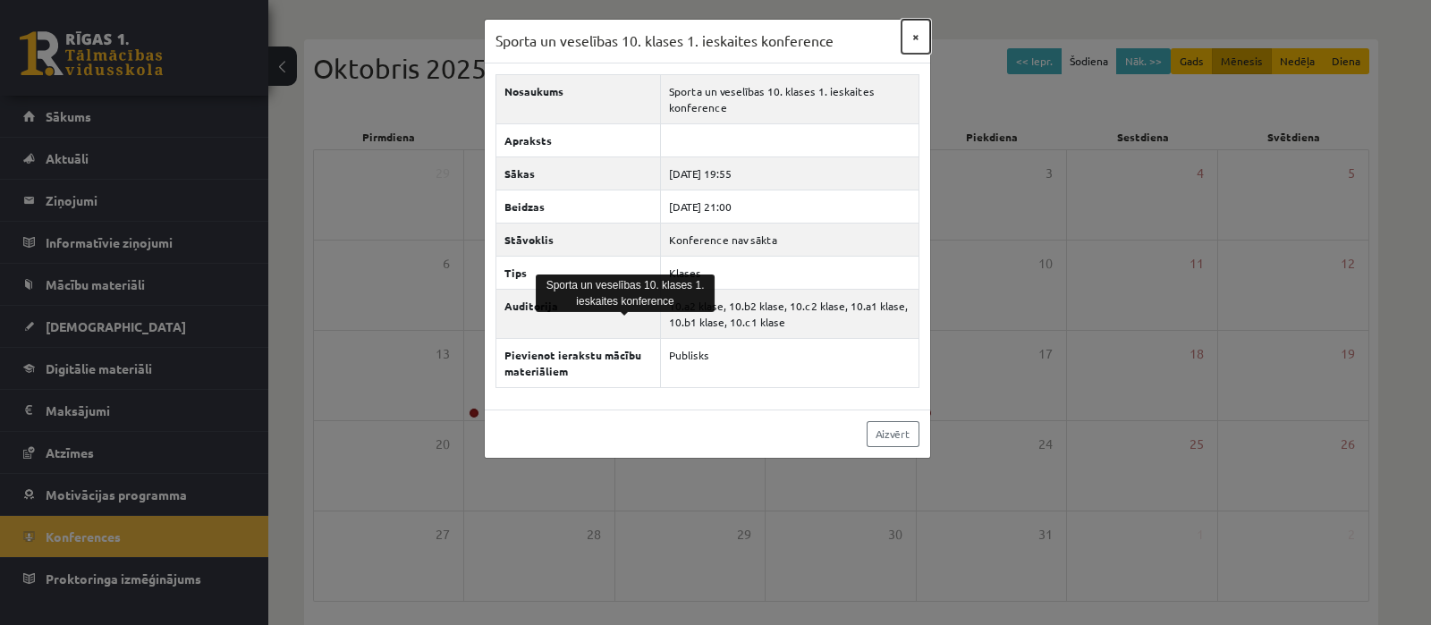
click at [919, 38] on button "×" at bounding box center [915, 37] width 29 height 34
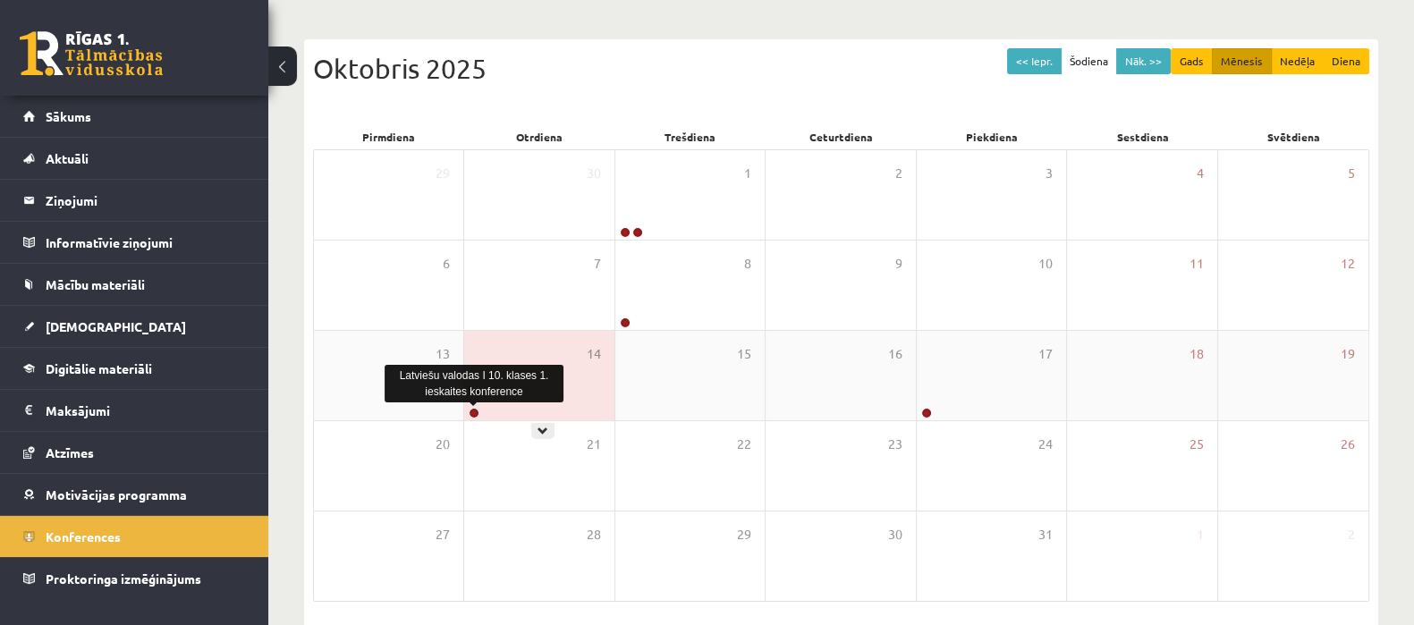
click at [474, 411] on link at bounding box center [474, 413] width 11 height 11
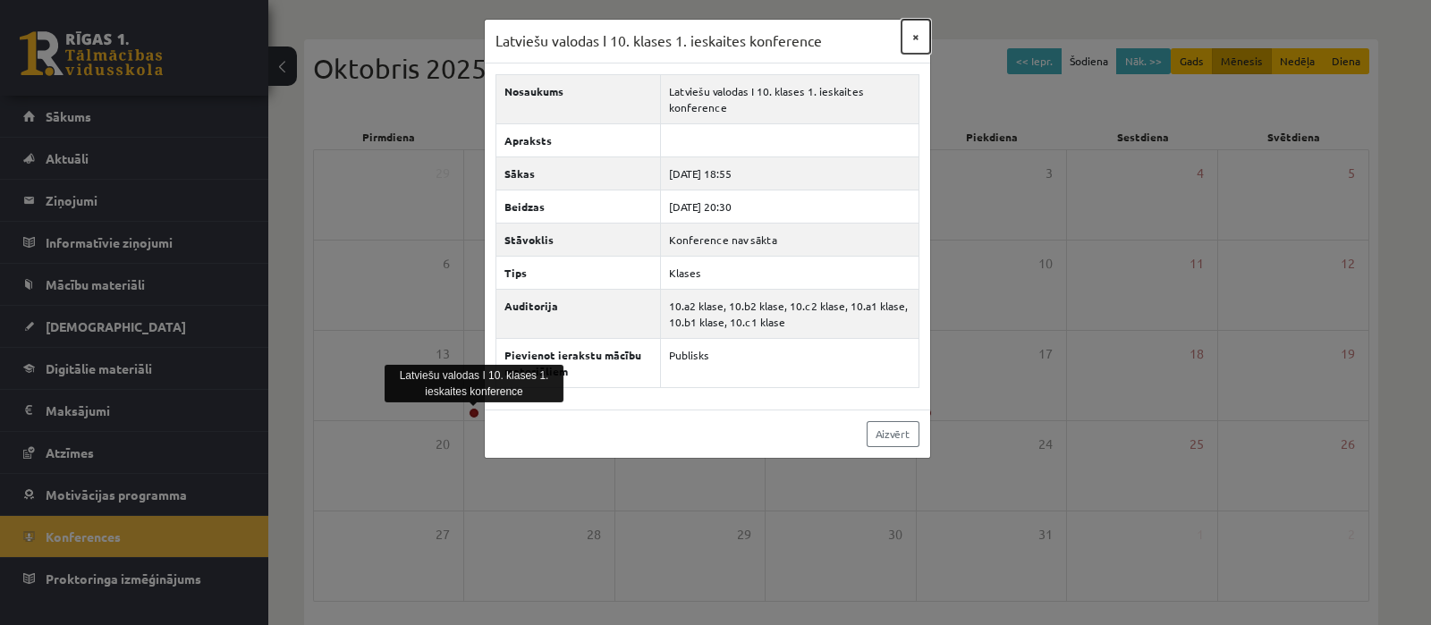
click at [914, 35] on button "×" at bounding box center [915, 37] width 29 height 34
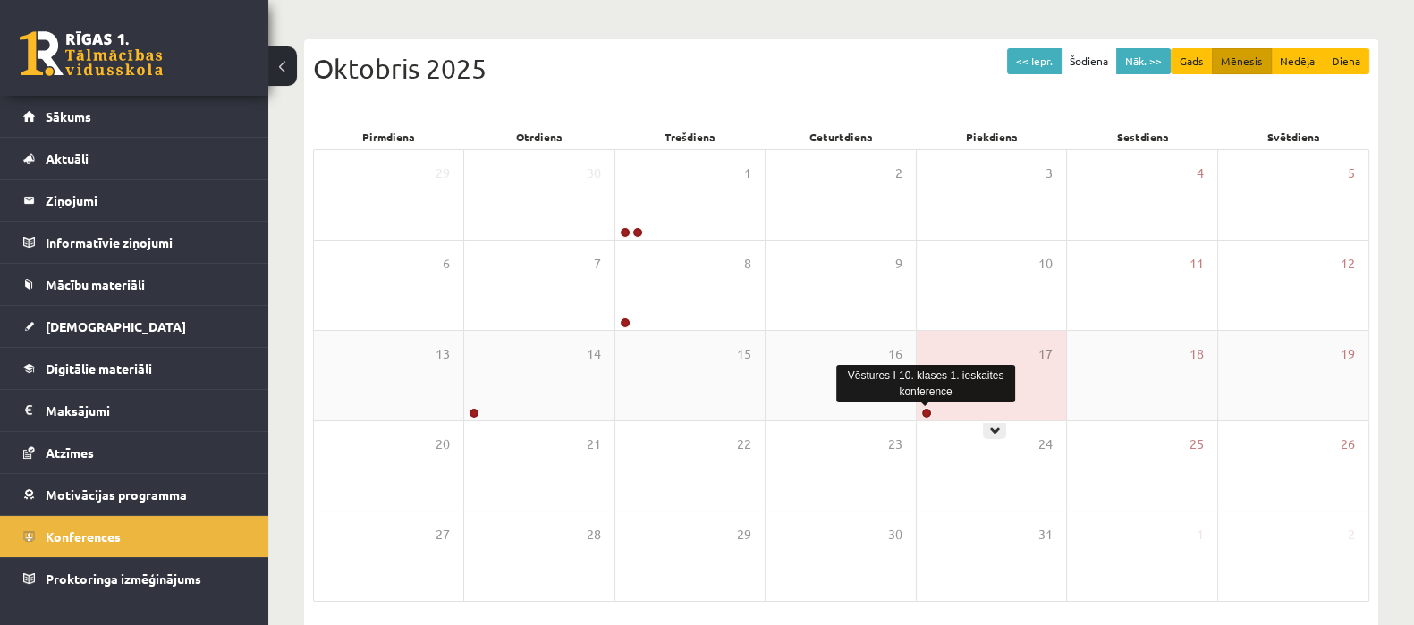
click at [925, 410] on link at bounding box center [926, 413] width 11 height 11
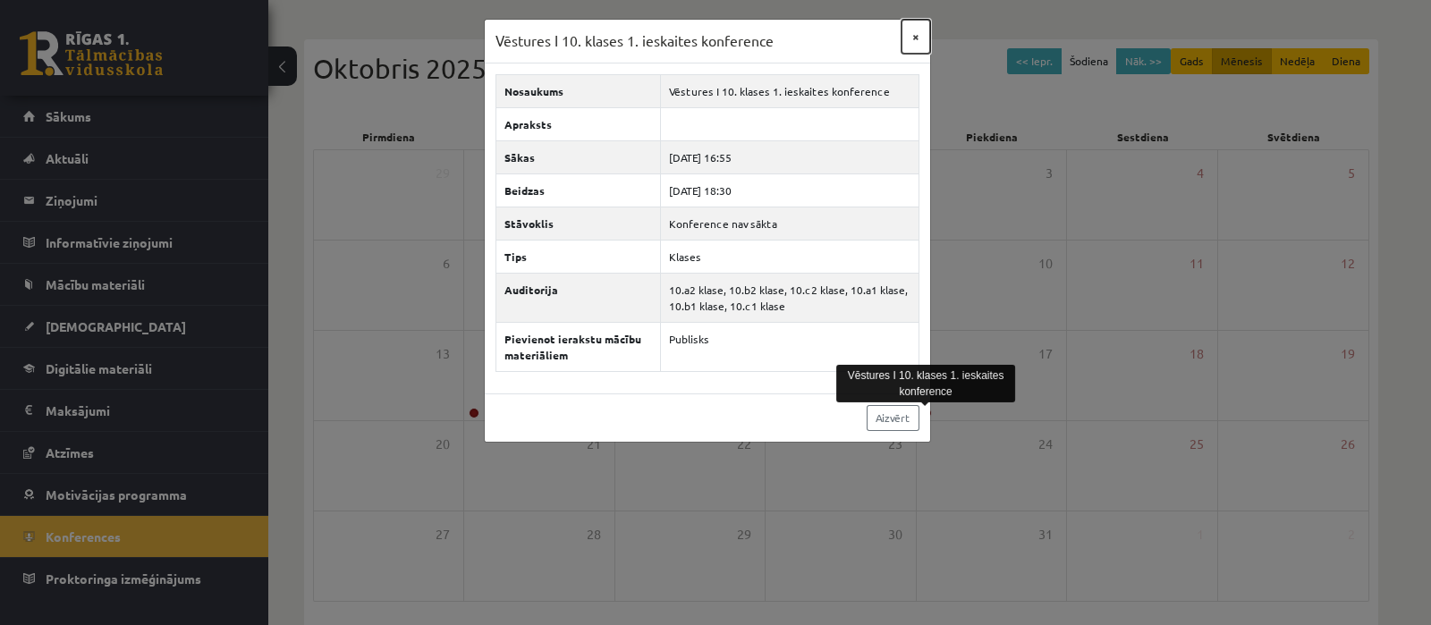
click at [916, 38] on button "×" at bounding box center [915, 37] width 29 height 34
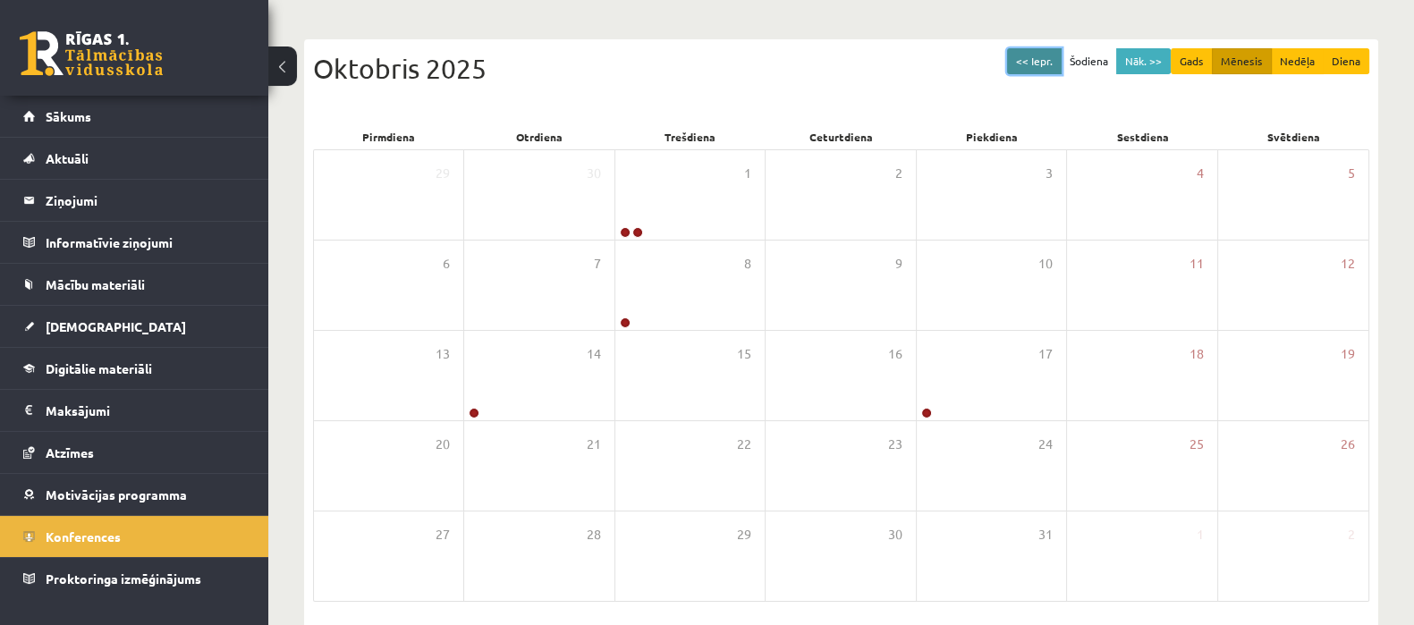
click at [1030, 59] on button "<< Iepr." at bounding box center [1034, 61] width 55 height 26
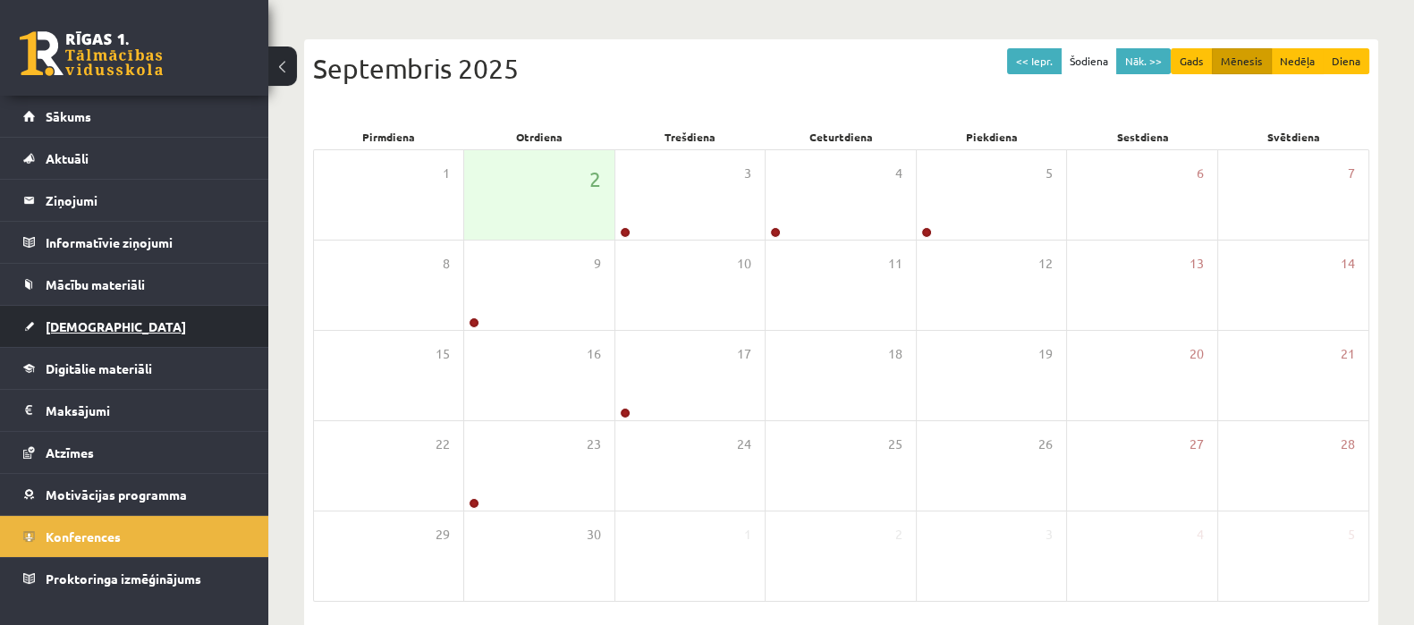
click at [89, 319] on span "[DEMOGRAPHIC_DATA]" at bounding box center [116, 326] width 140 height 16
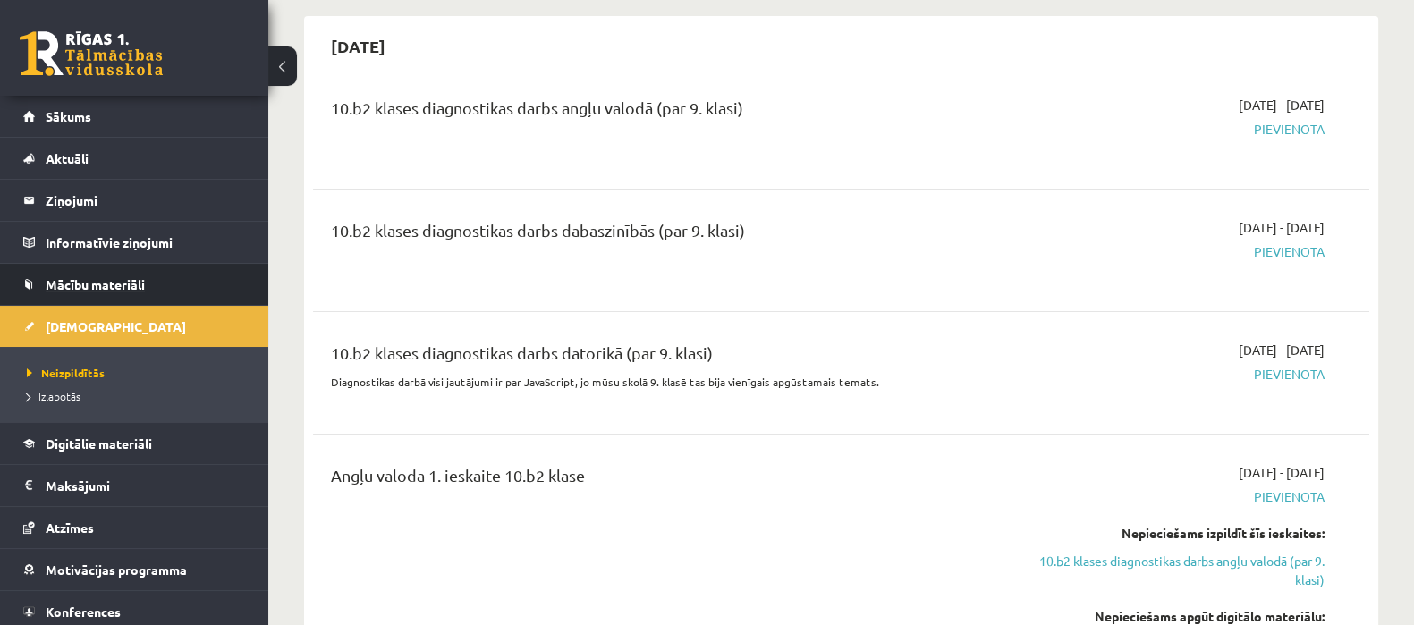
click at [114, 276] on span "Mācību materiāli" at bounding box center [95, 284] width 99 height 16
